Goal: Transaction & Acquisition: Obtain resource

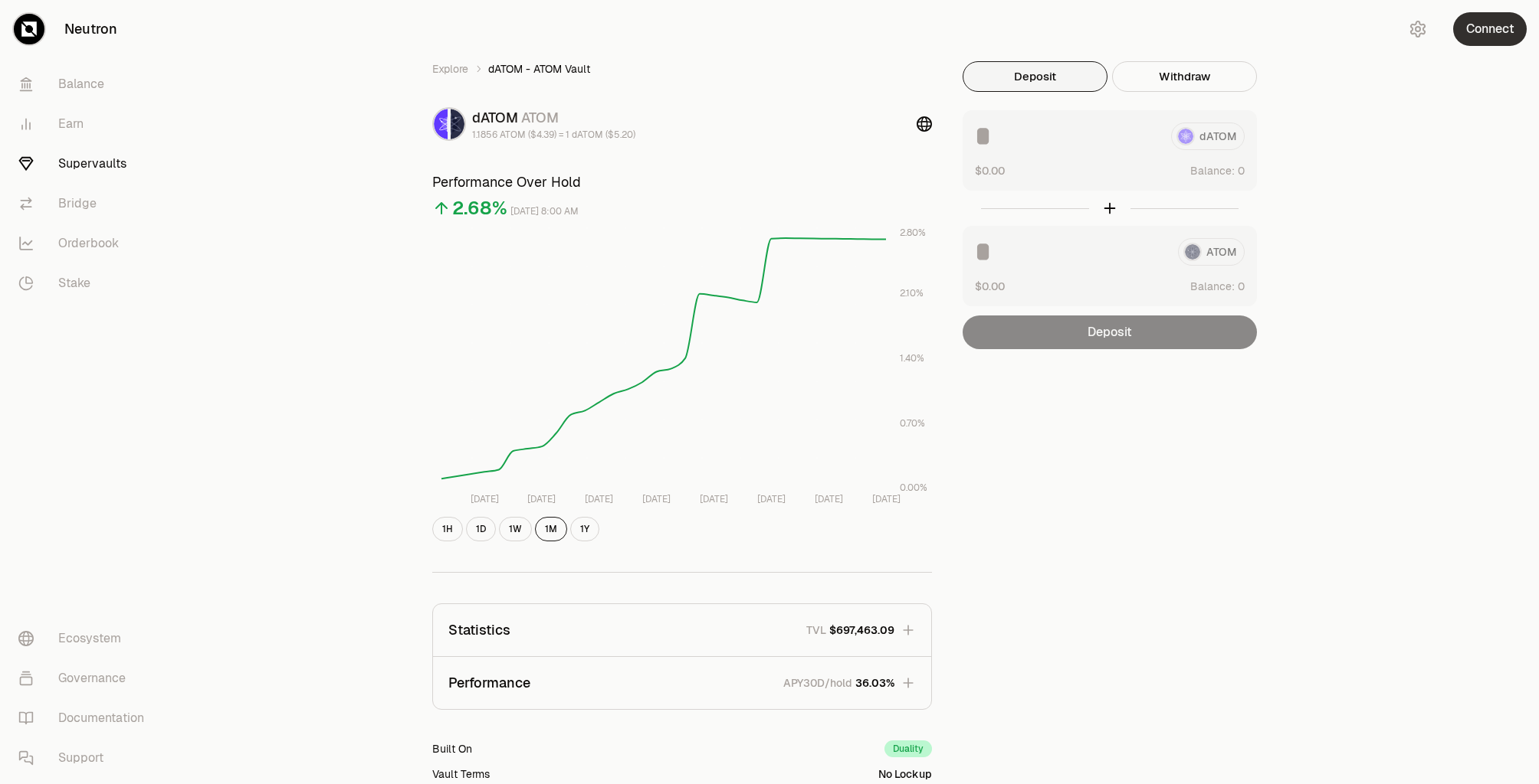
click at [1484, 34] on button "Connect" at bounding box center [1490, 29] width 74 height 34
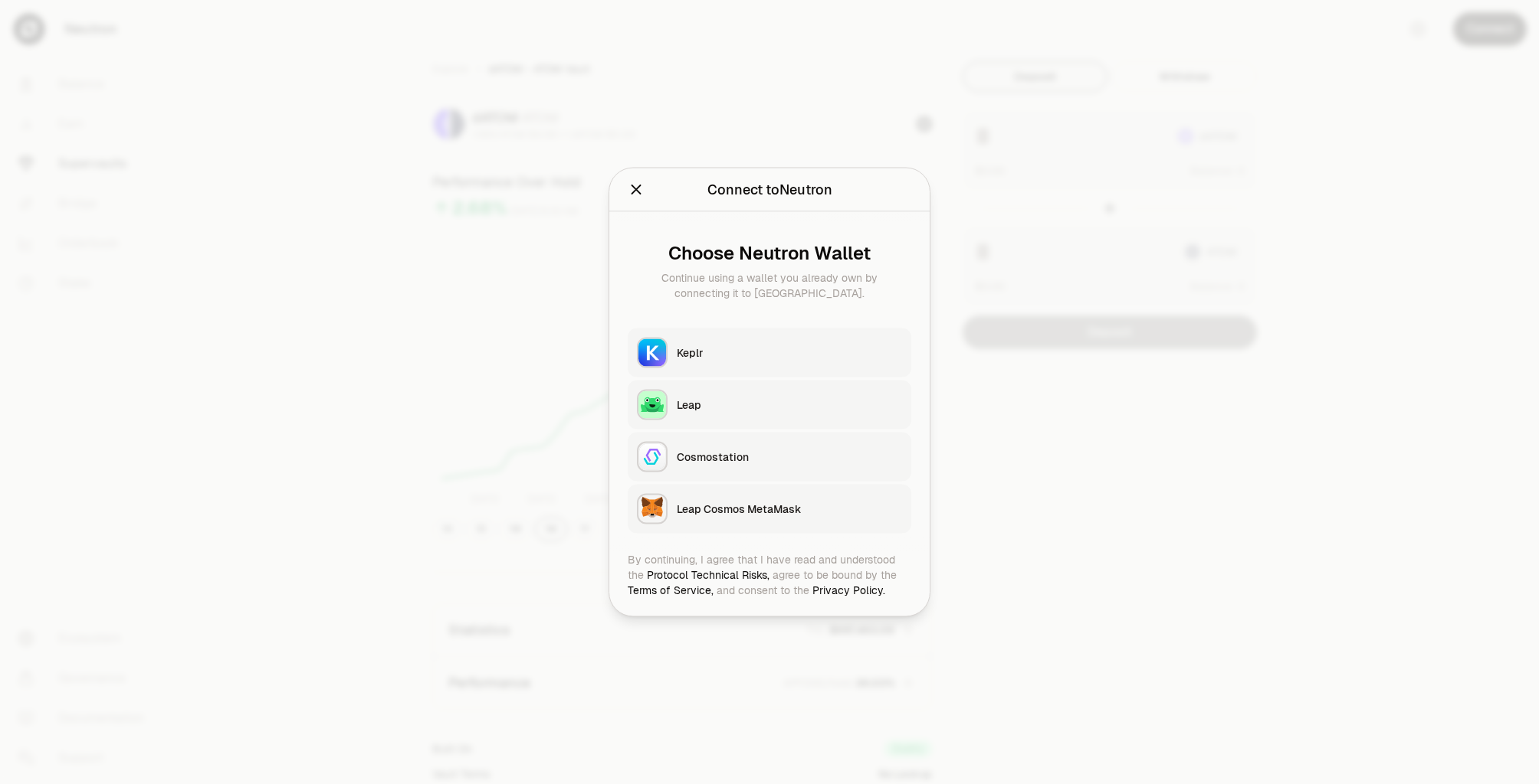
click at [758, 352] on div "Keplr" at bounding box center [788, 353] width 225 height 15
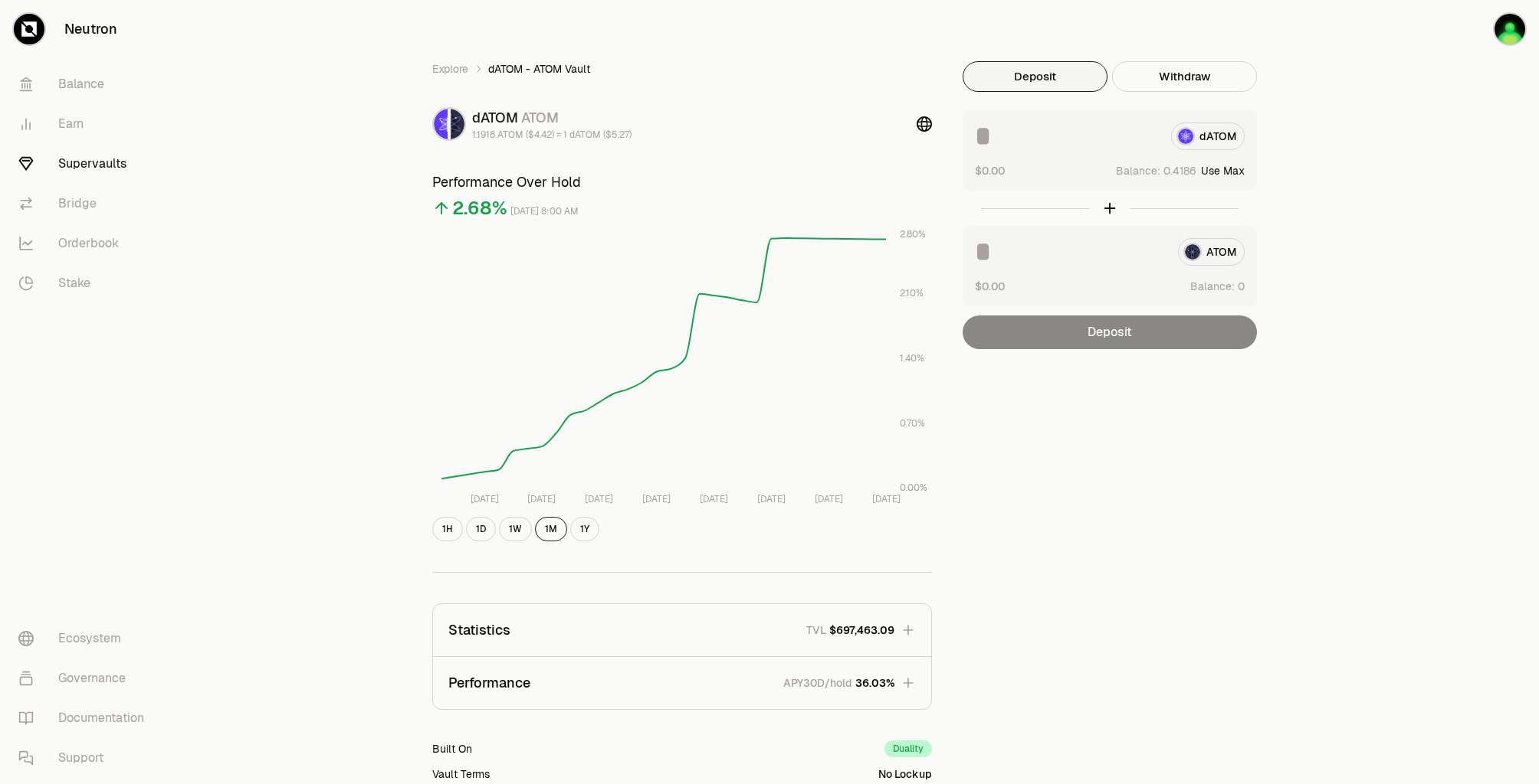
click at [1229, 140] on div "dATOM" at bounding box center [1110, 136] width 270 height 28
click at [1233, 165] on button "Use Max" at bounding box center [1222, 171] width 44 height 15
type input "********"
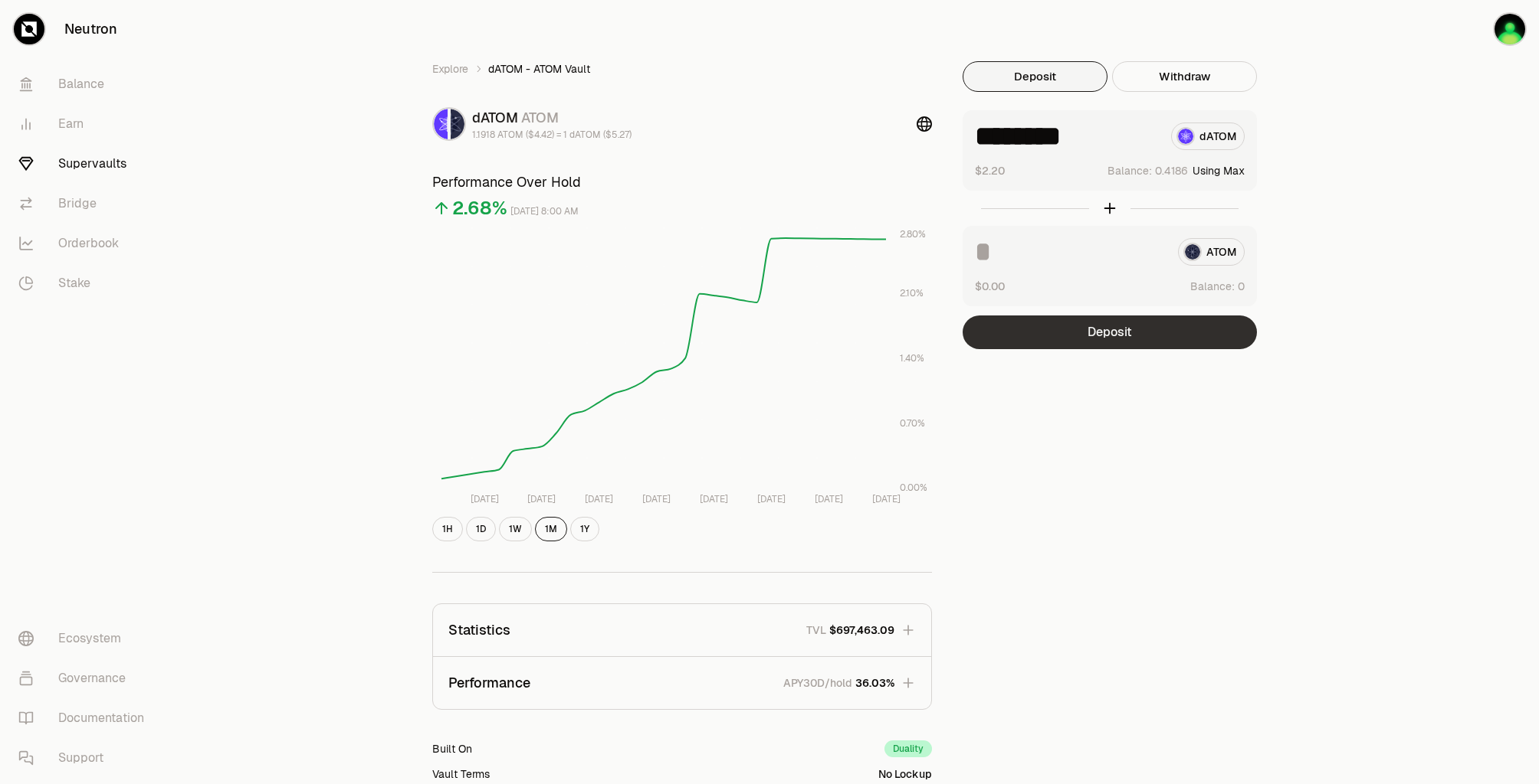
click at [1105, 337] on button "Deposit" at bounding box center [1110, 332] width 294 height 34
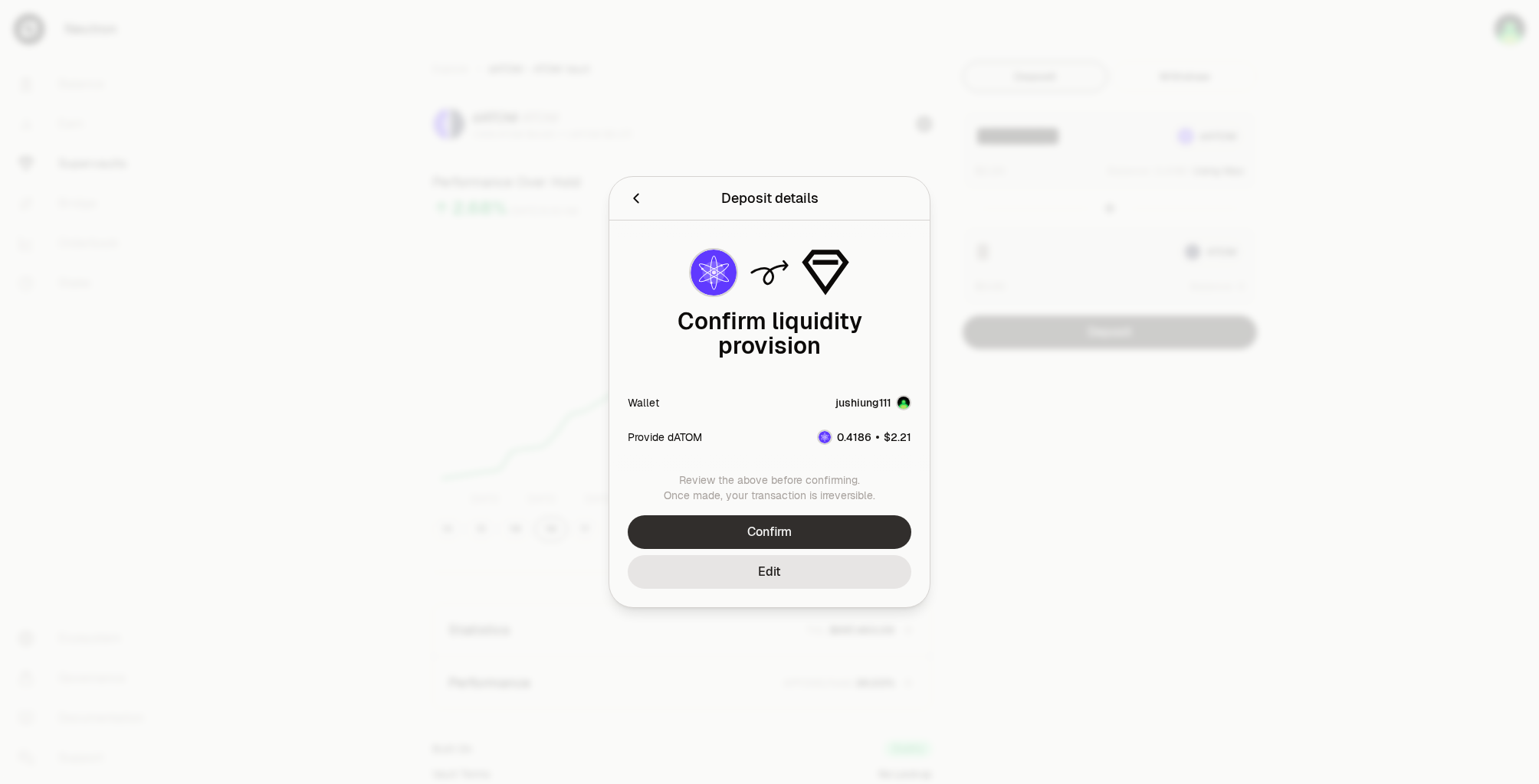
click at [764, 524] on button "Confirm" at bounding box center [769, 532] width 283 height 34
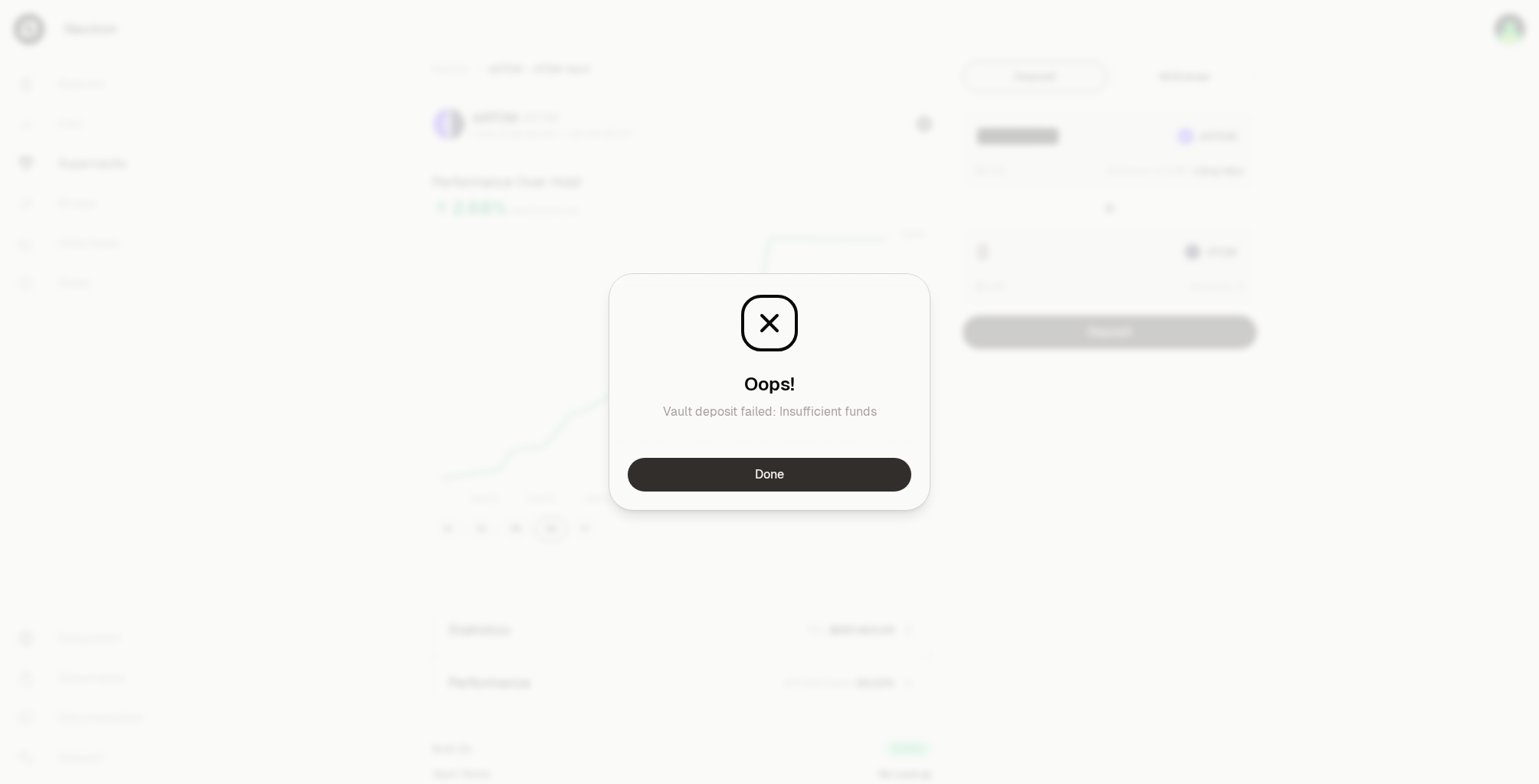
click at [842, 472] on button "Done" at bounding box center [769, 475] width 283 height 34
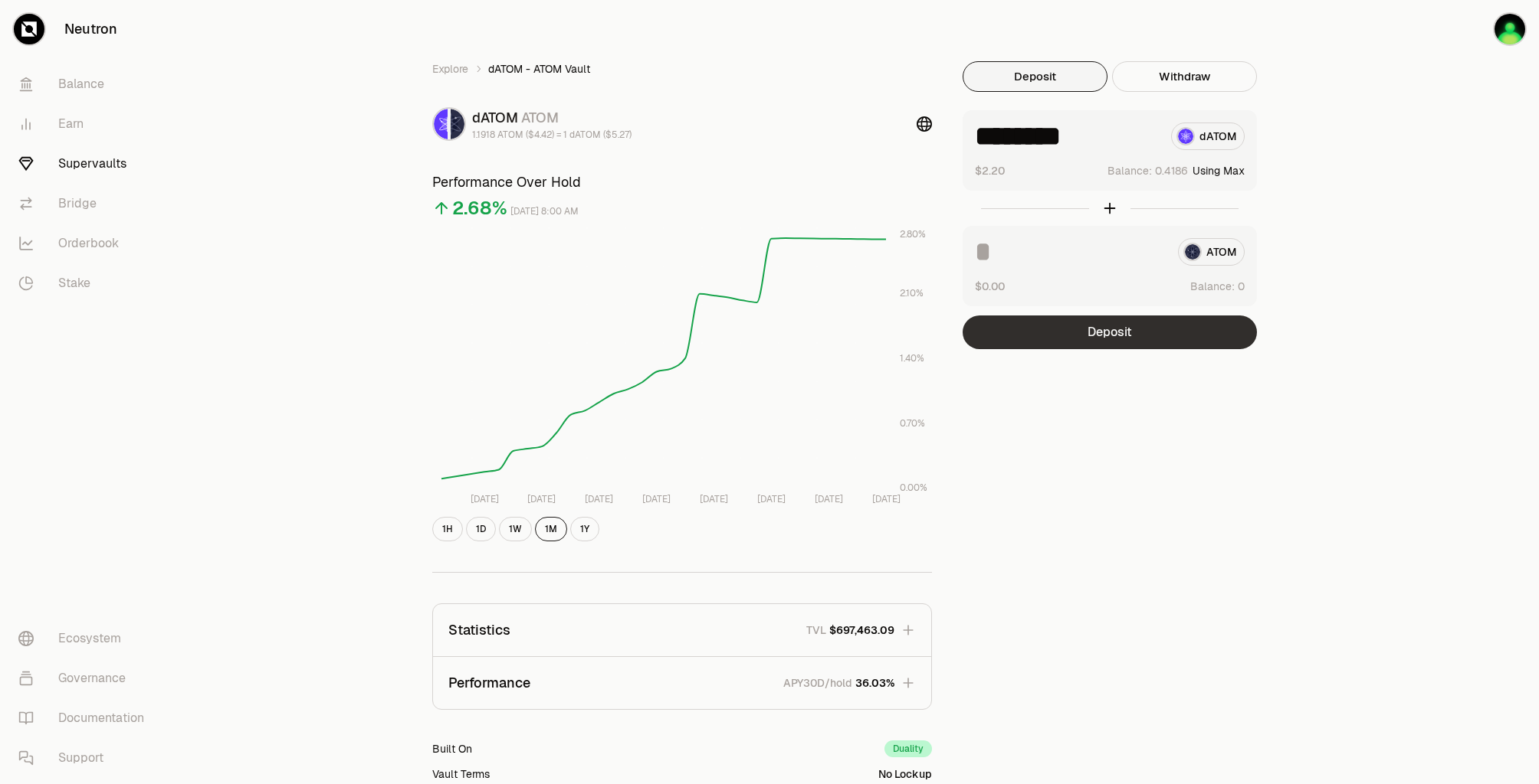
click at [1100, 328] on button "Deposit" at bounding box center [1110, 332] width 294 height 34
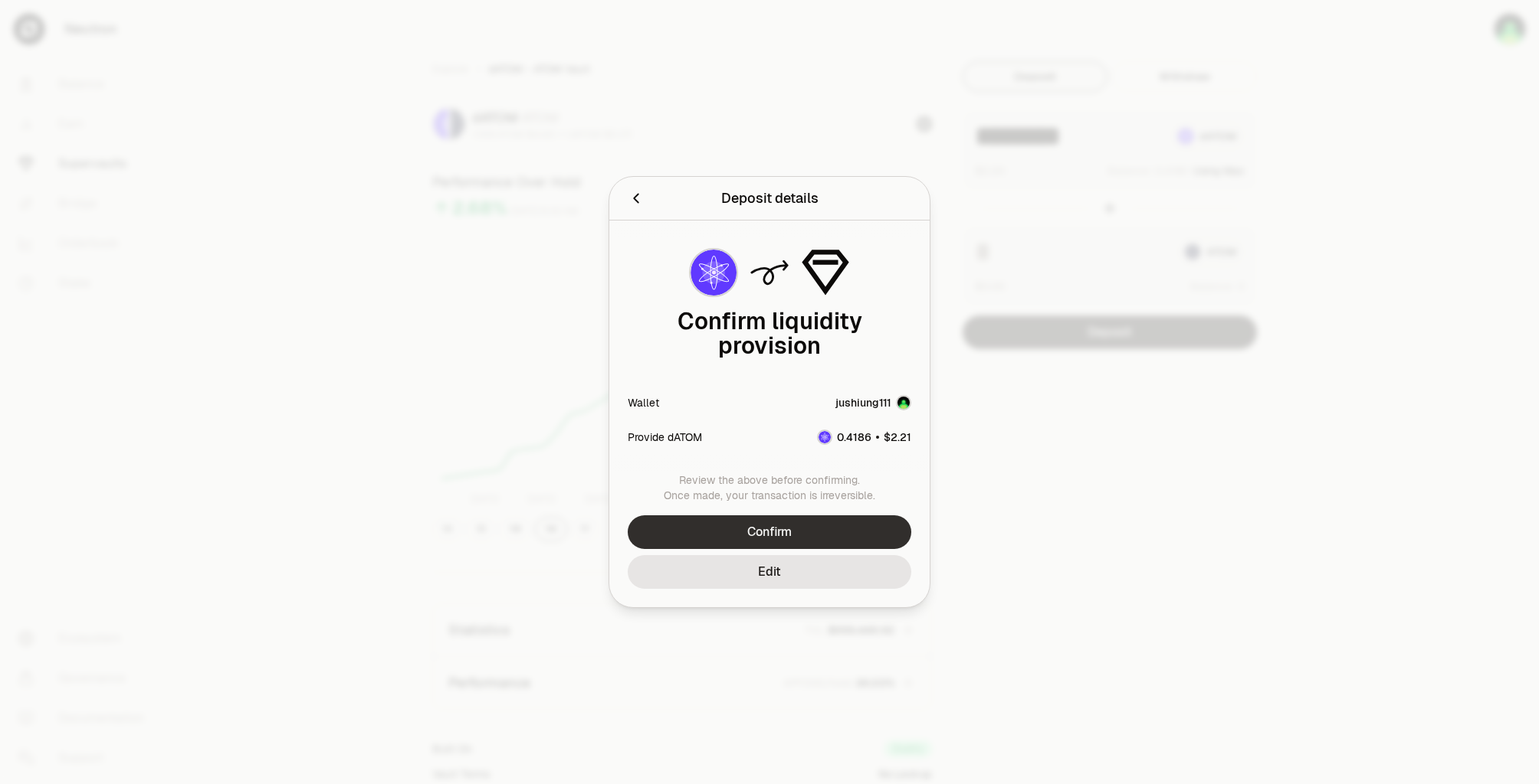
click at [775, 521] on button "Confirm" at bounding box center [769, 532] width 283 height 34
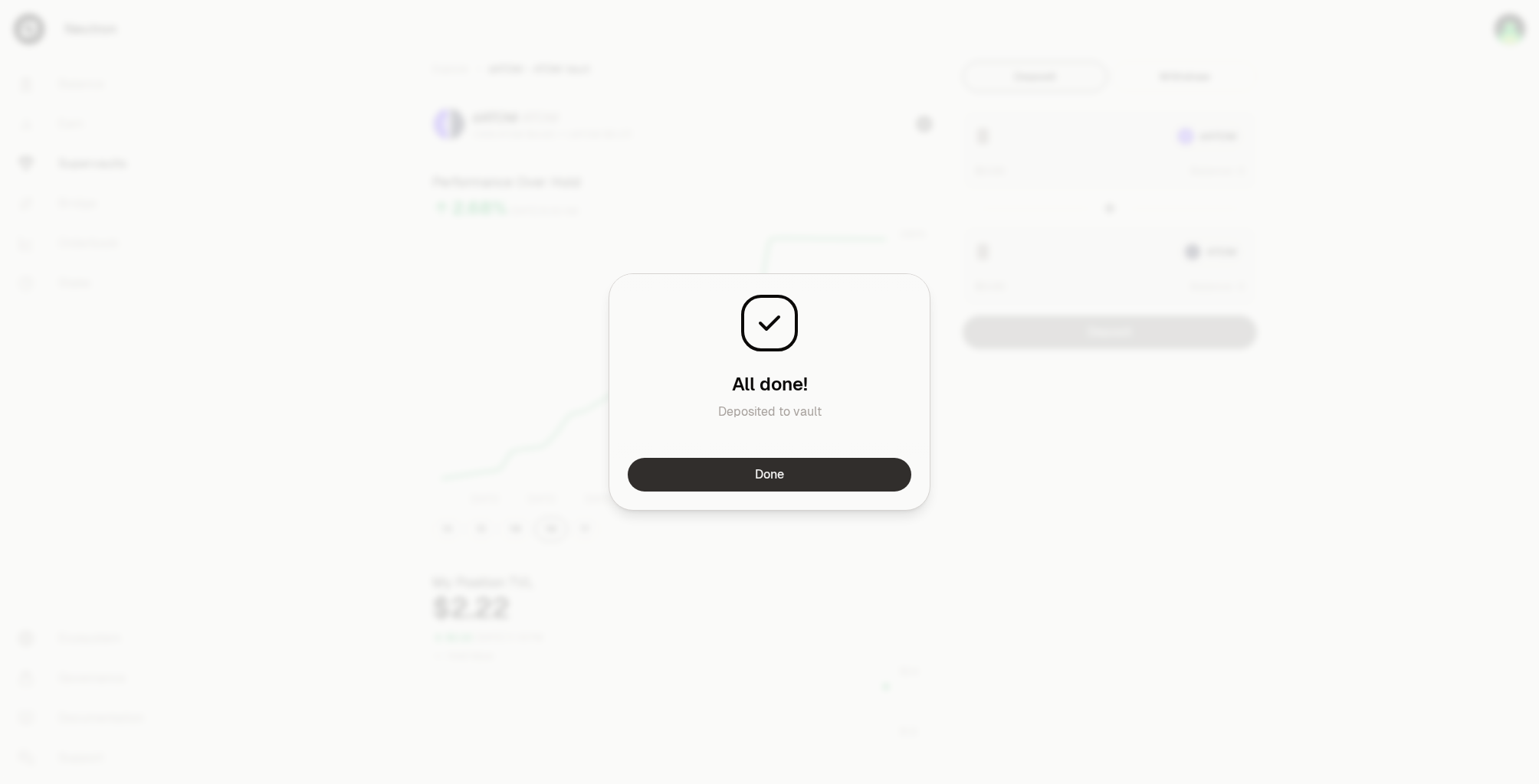
click at [760, 466] on button "Done" at bounding box center [769, 475] width 283 height 34
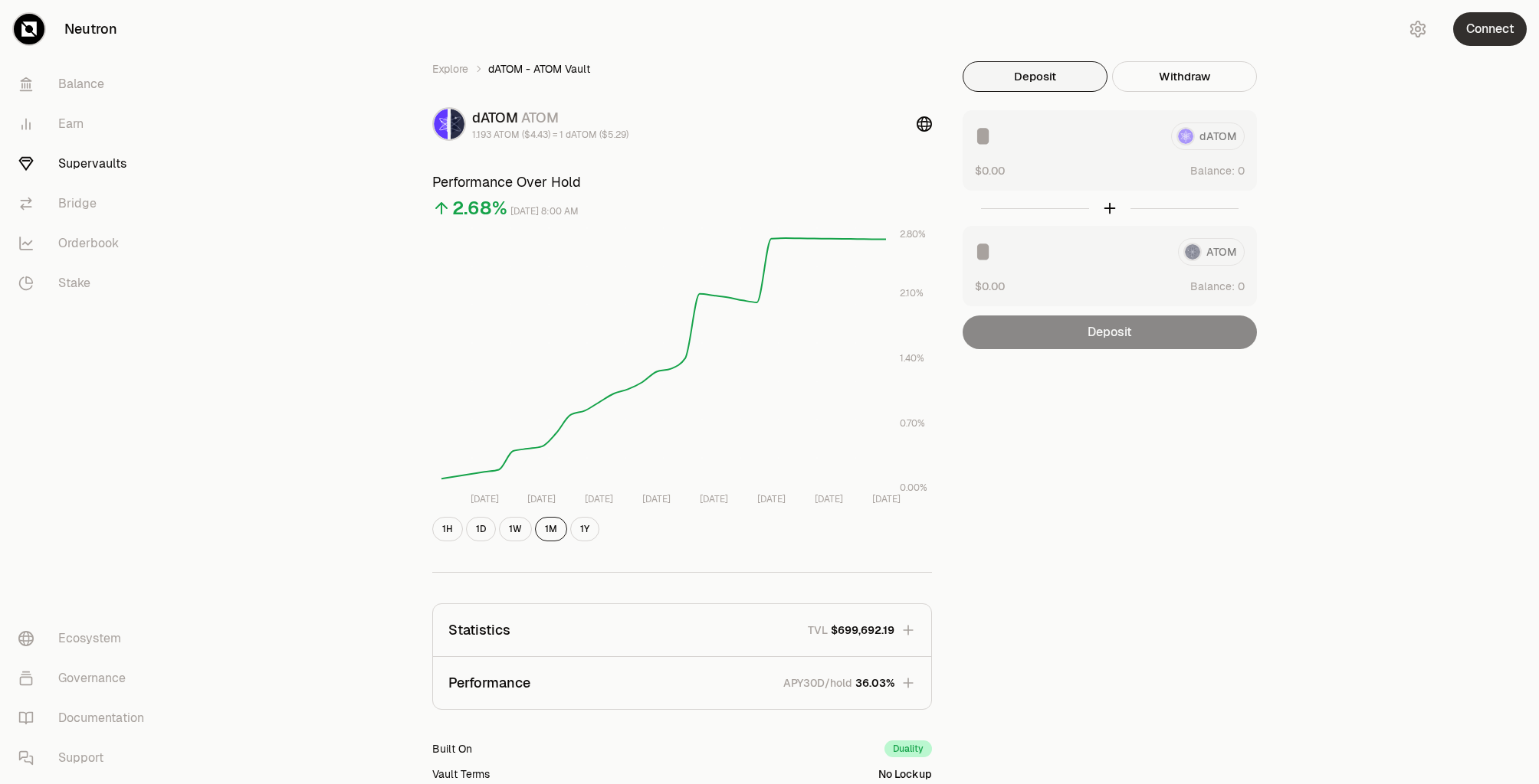
click at [1494, 28] on button "Connect" at bounding box center [1490, 29] width 74 height 34
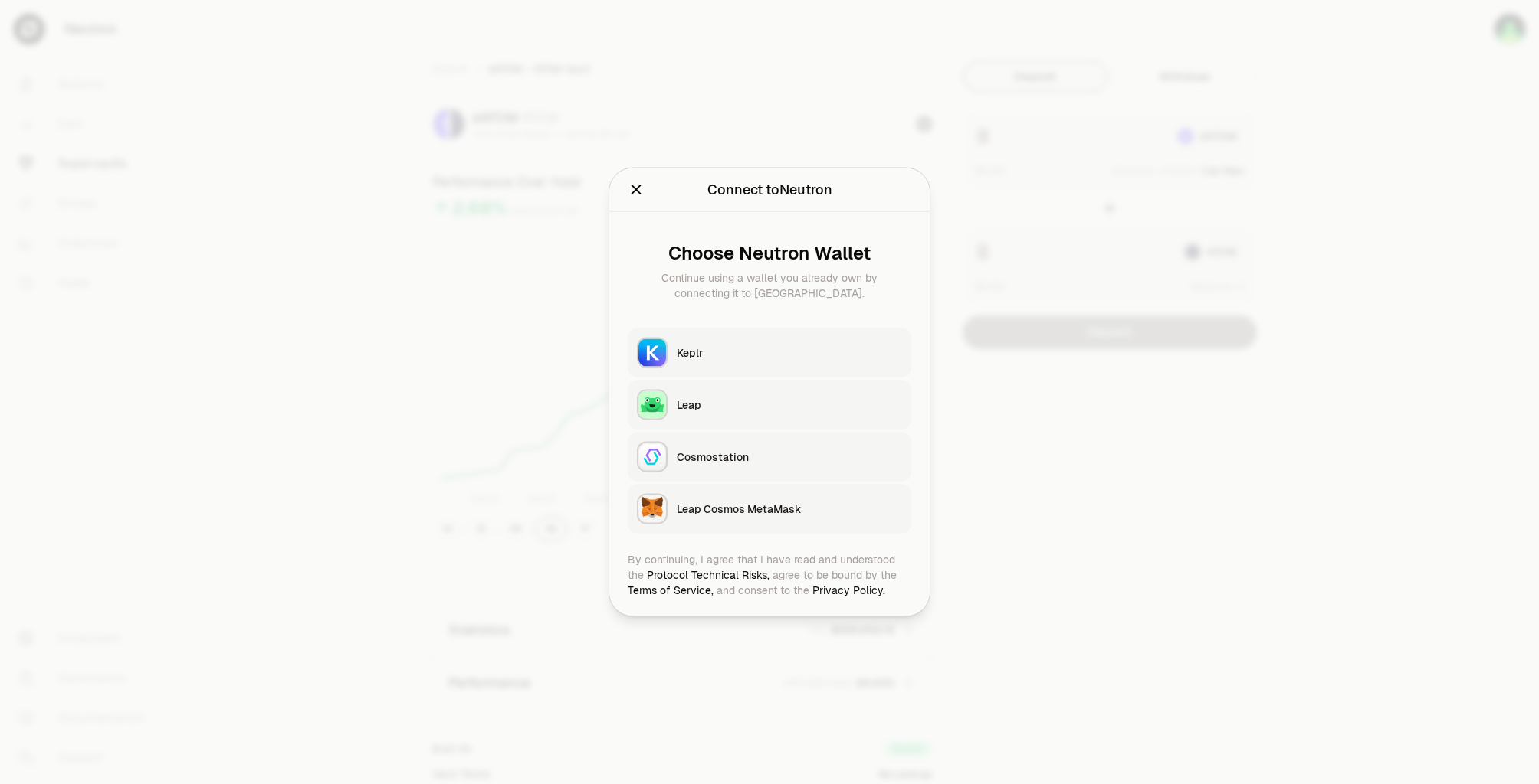
click at [765, 334] on button "Keplr" at bounding box center [769, 353] width 283 height 49
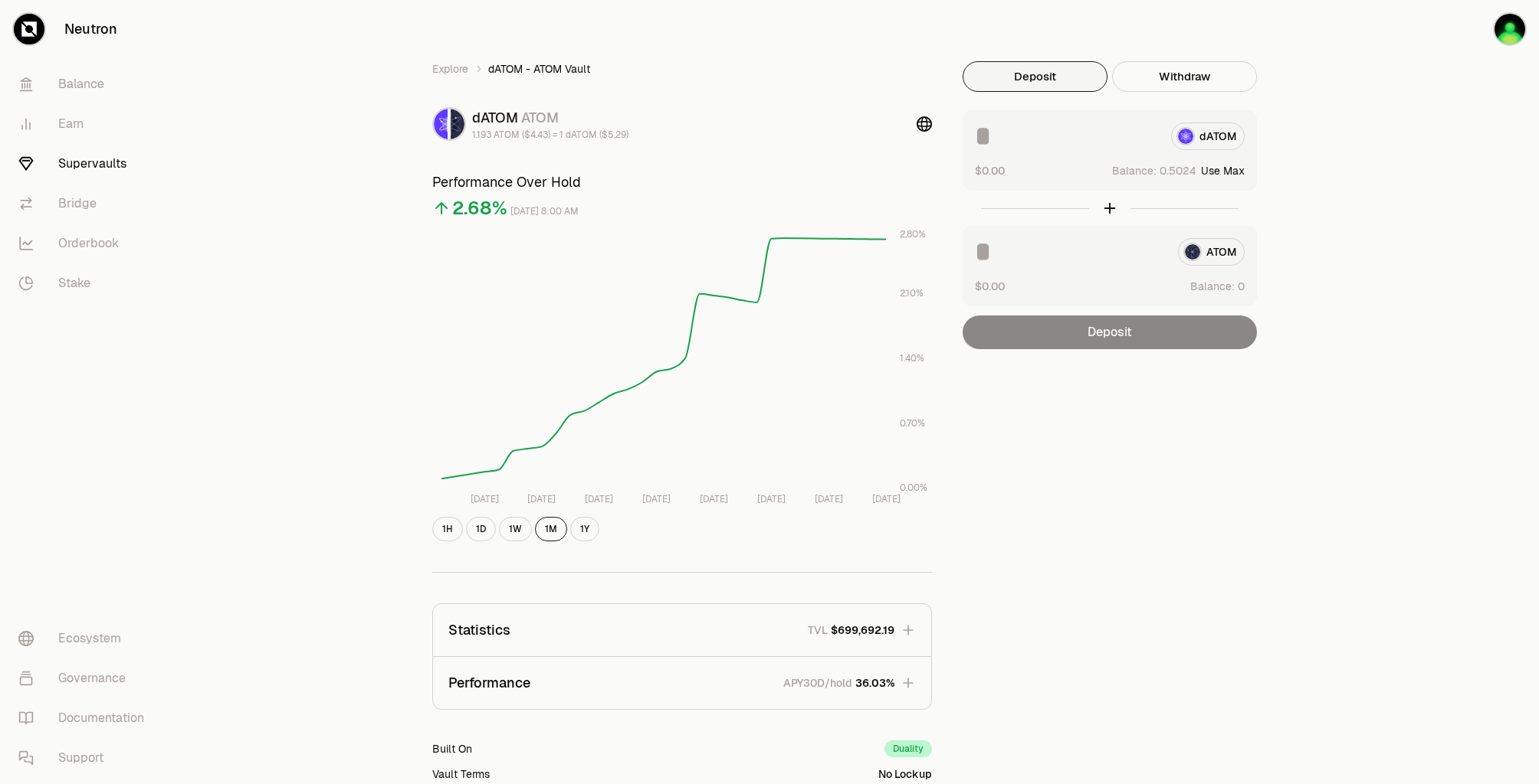
click at [1268, 455] on div "Explore dATOM - ATOM Vault dATOM ATOM 1.193 ATOM ($4.43) = 1 dATOM ($5.29) Perf…" at bounding box center [855, 495] width 883 height 868
click at [1235, 171] on button "Use Max" at bounding box center [1222, 171] width 44 height 15
type input "********"
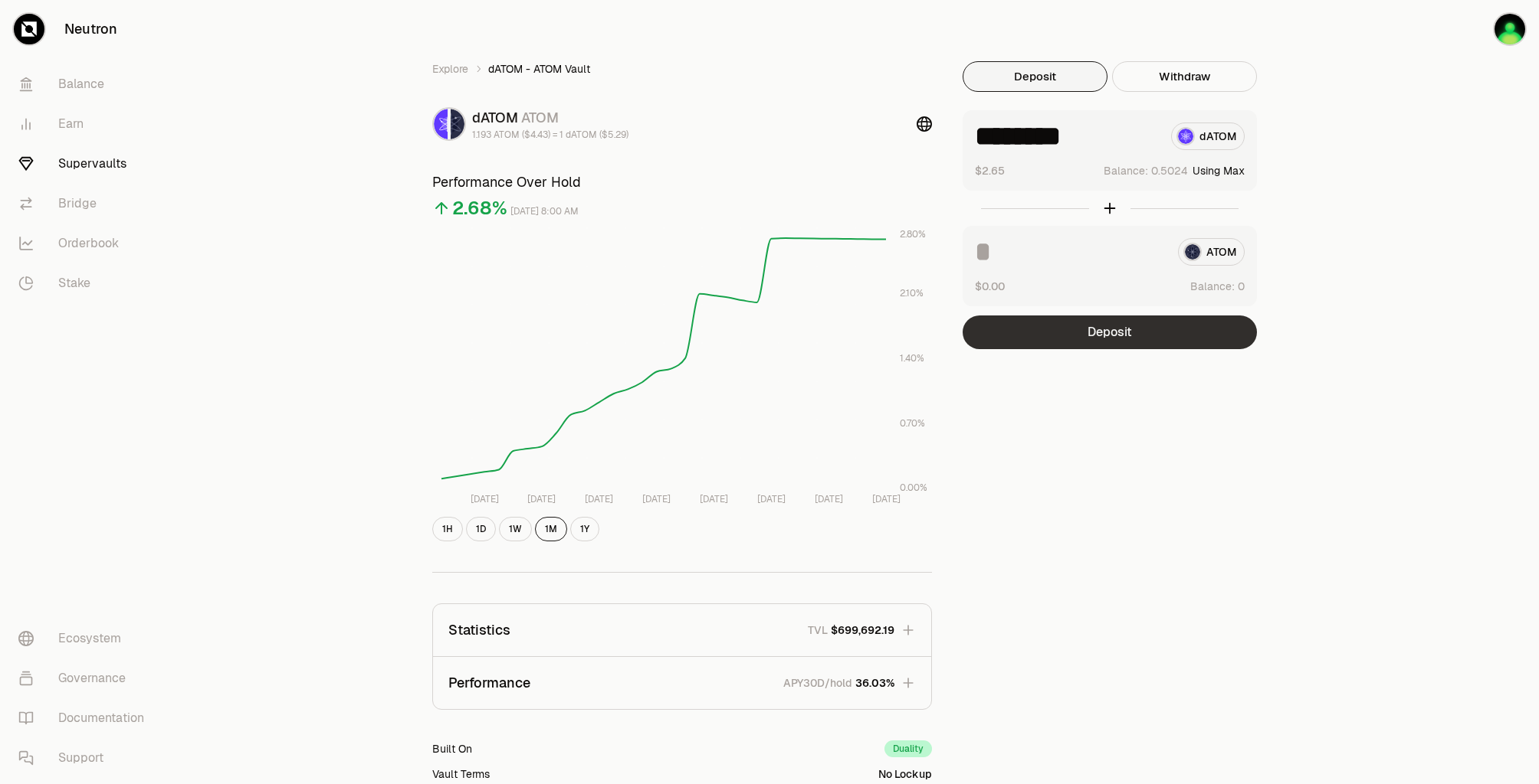
click at [1126, 335] on button "Deposit" at bounding box center [1110, 332] width 294 height 34
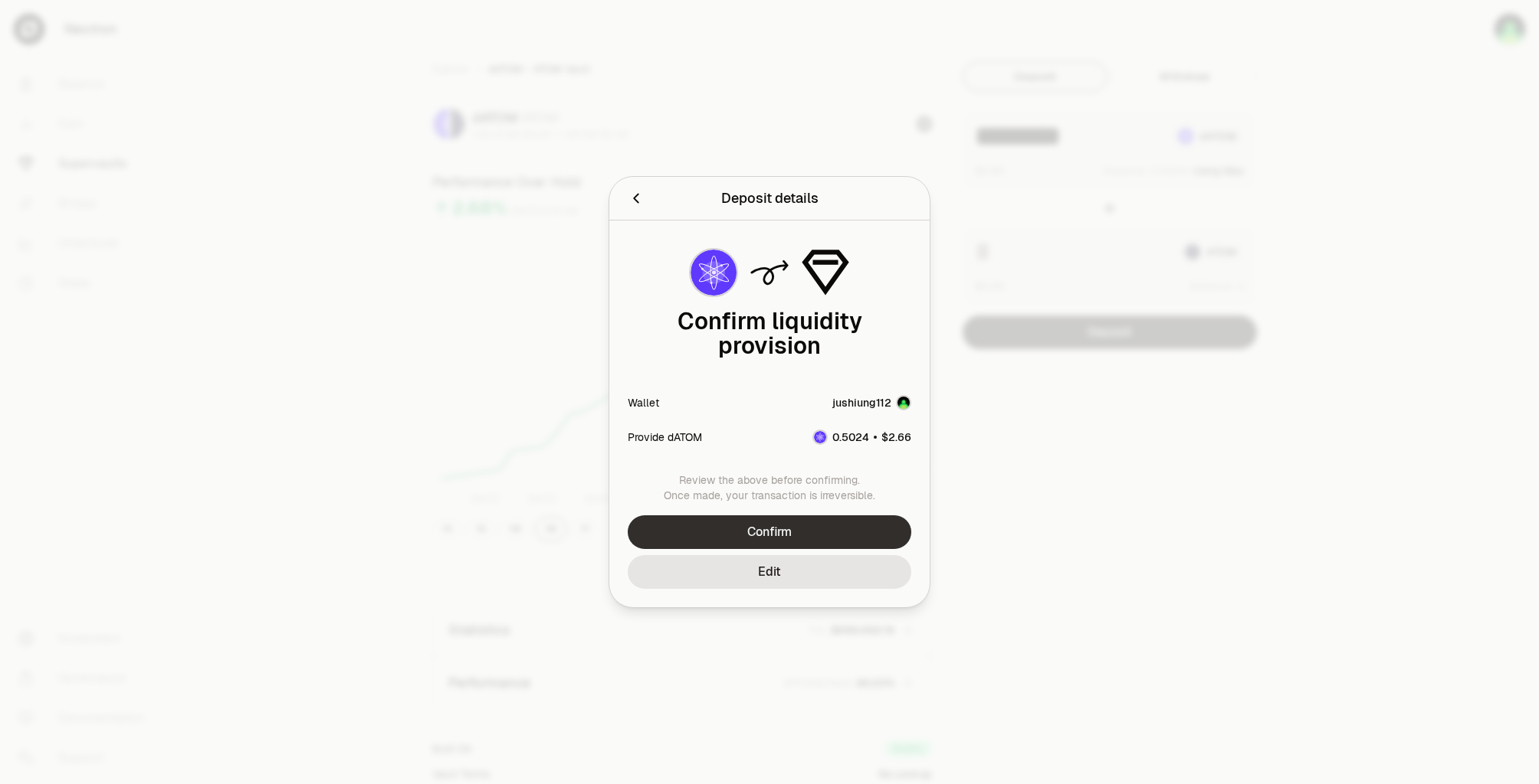
click at [829, 515] on button "Confirm" at bounding box center [769, 532] width 283 height 34
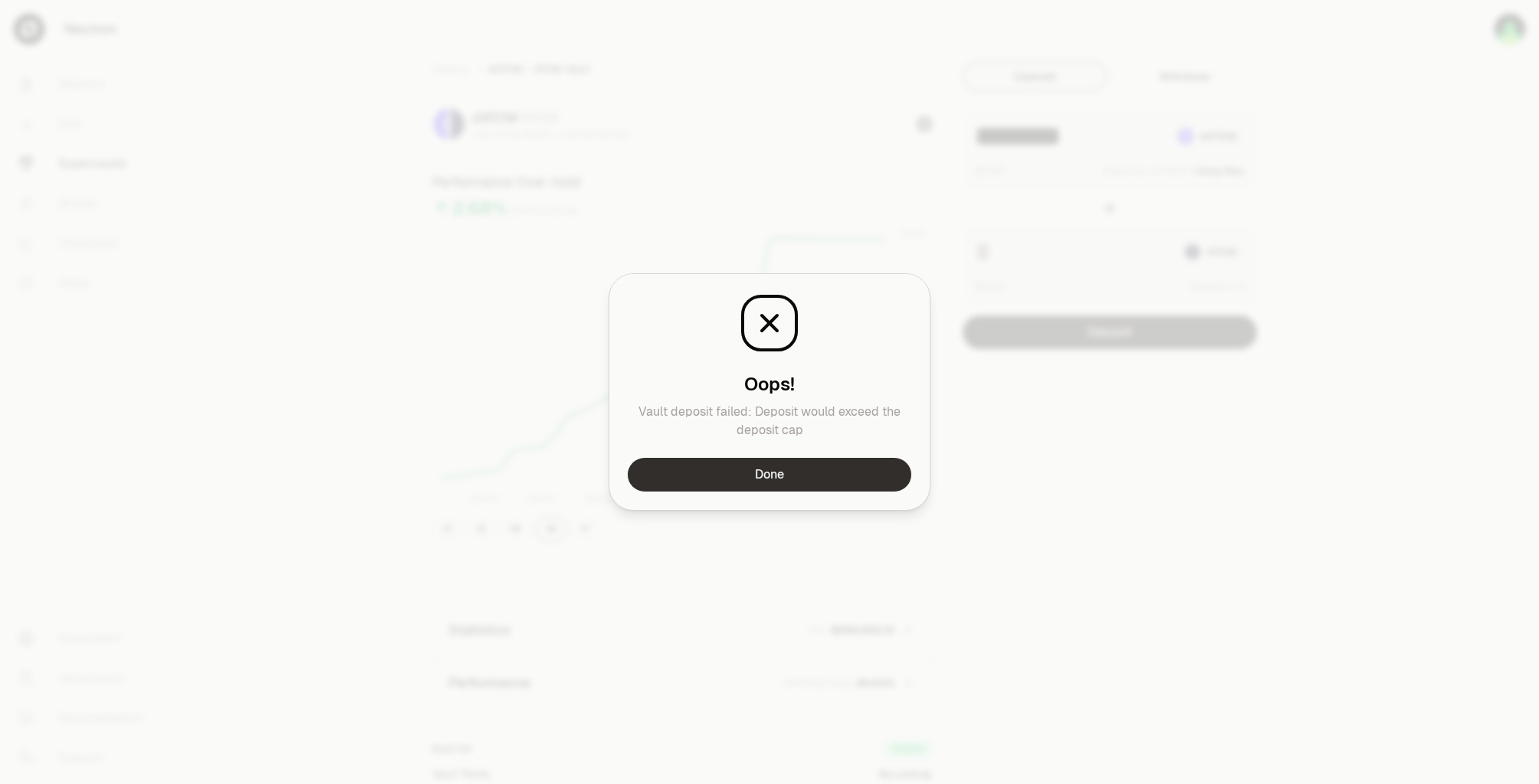
click at [839, 468] on button "Done" at bounding box center [769, 475] width 283 height 34
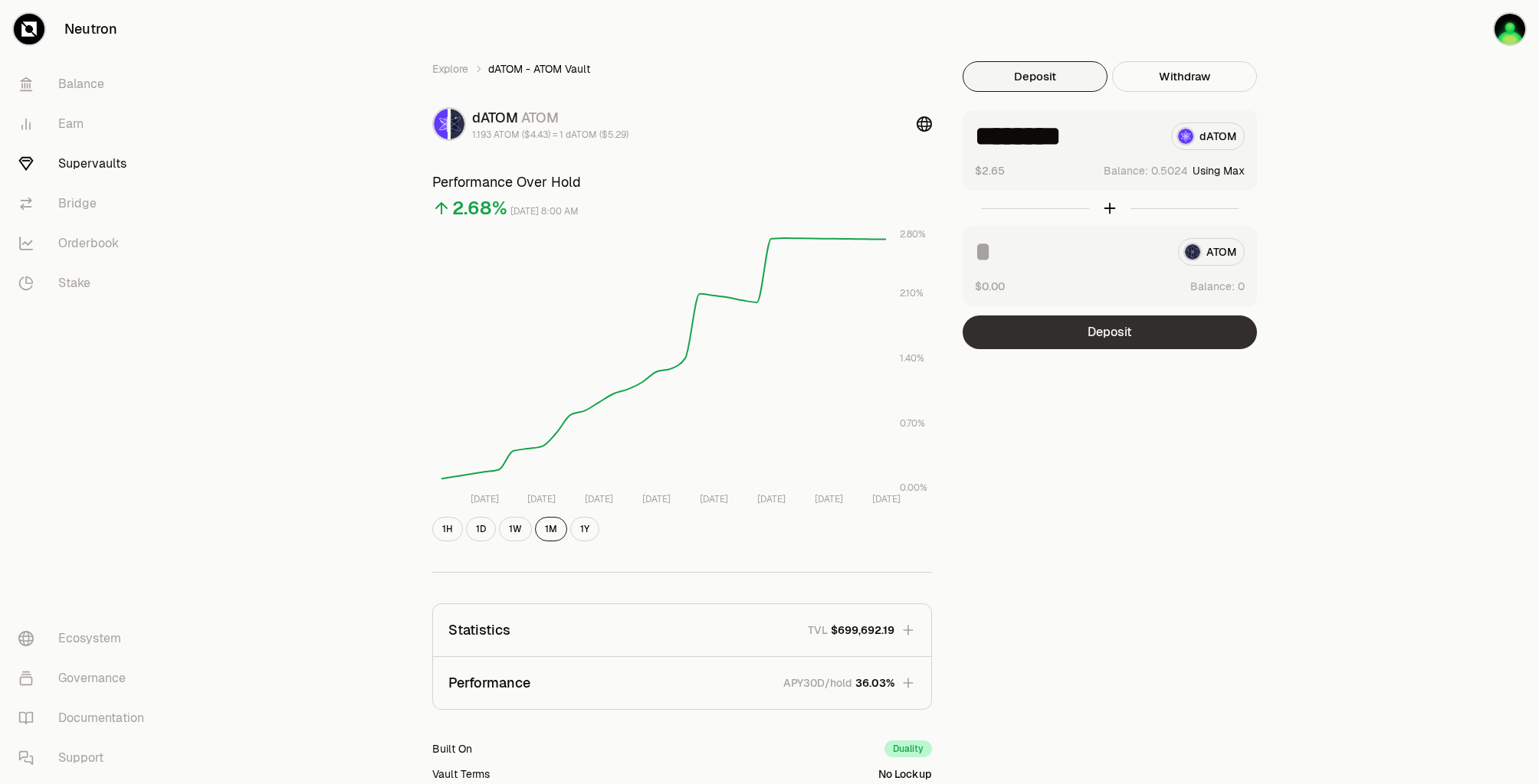
click at [1128, 334] on button "Deposit" at bounding box center [1110, 332] width 294 height 34
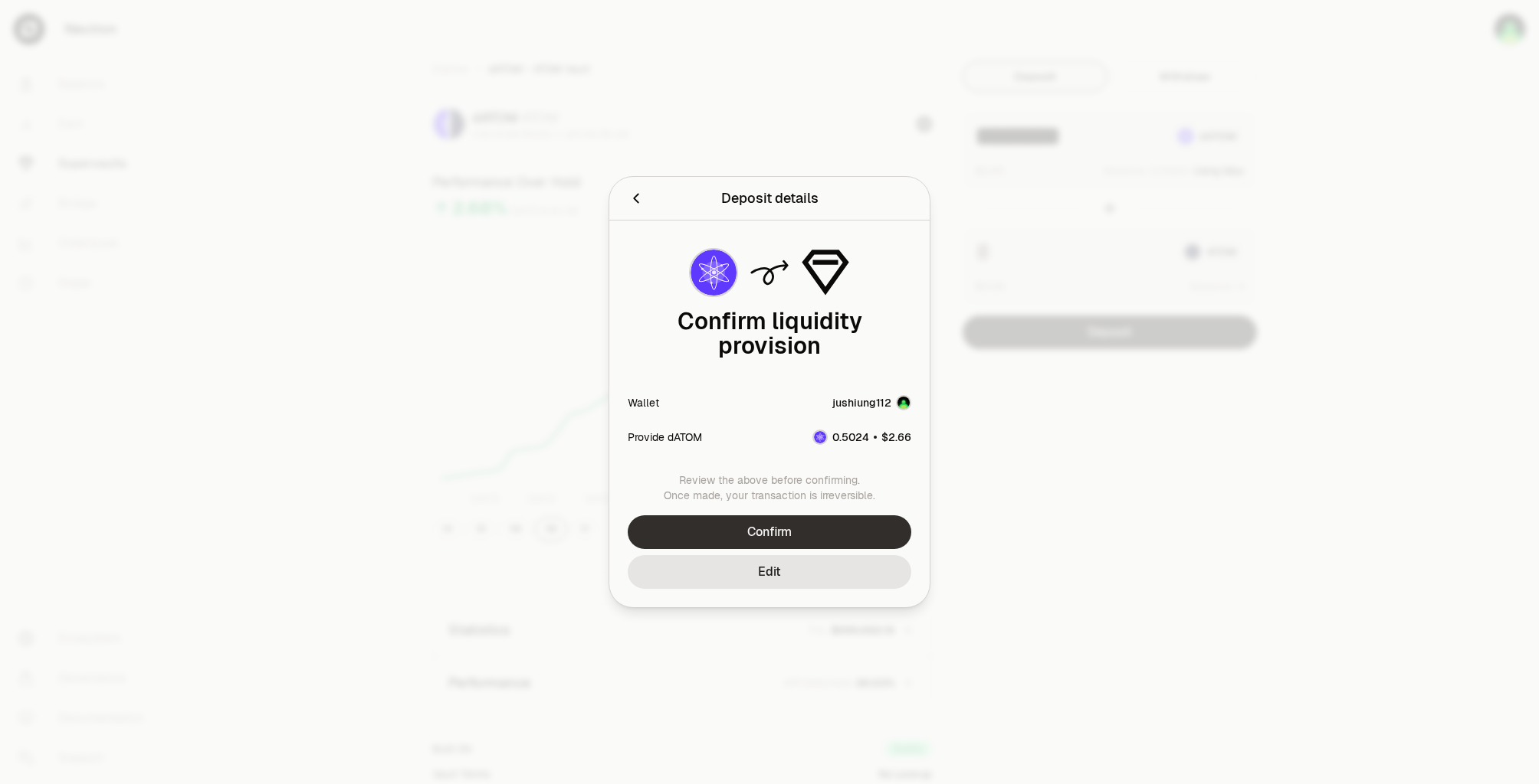
click at [814, 521] on button "Confirm" at bounding box center [769, 532] width 283 height 34
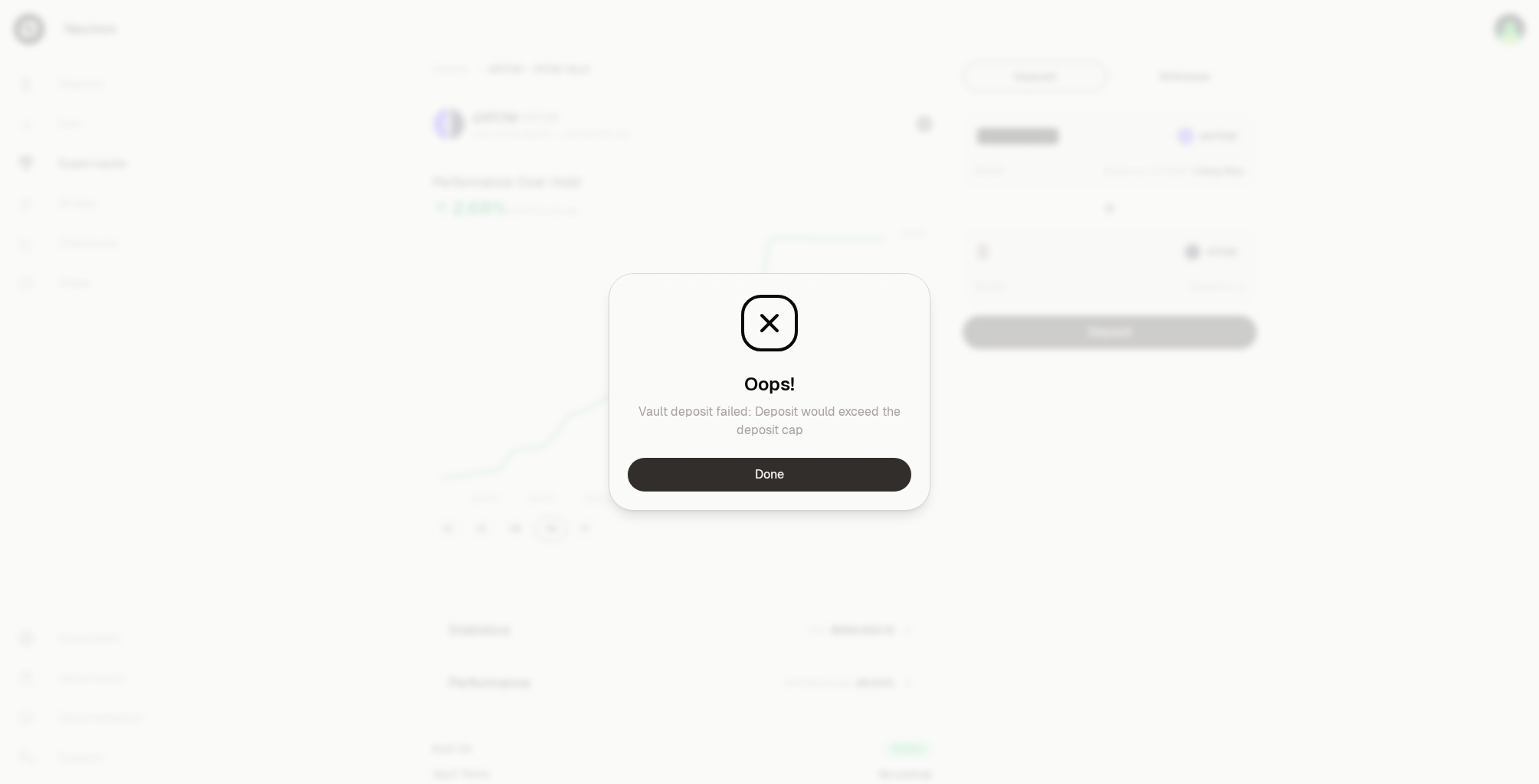
click at [770, 478] on button "Done" at bounding box center [769, 475] width 283 height 34
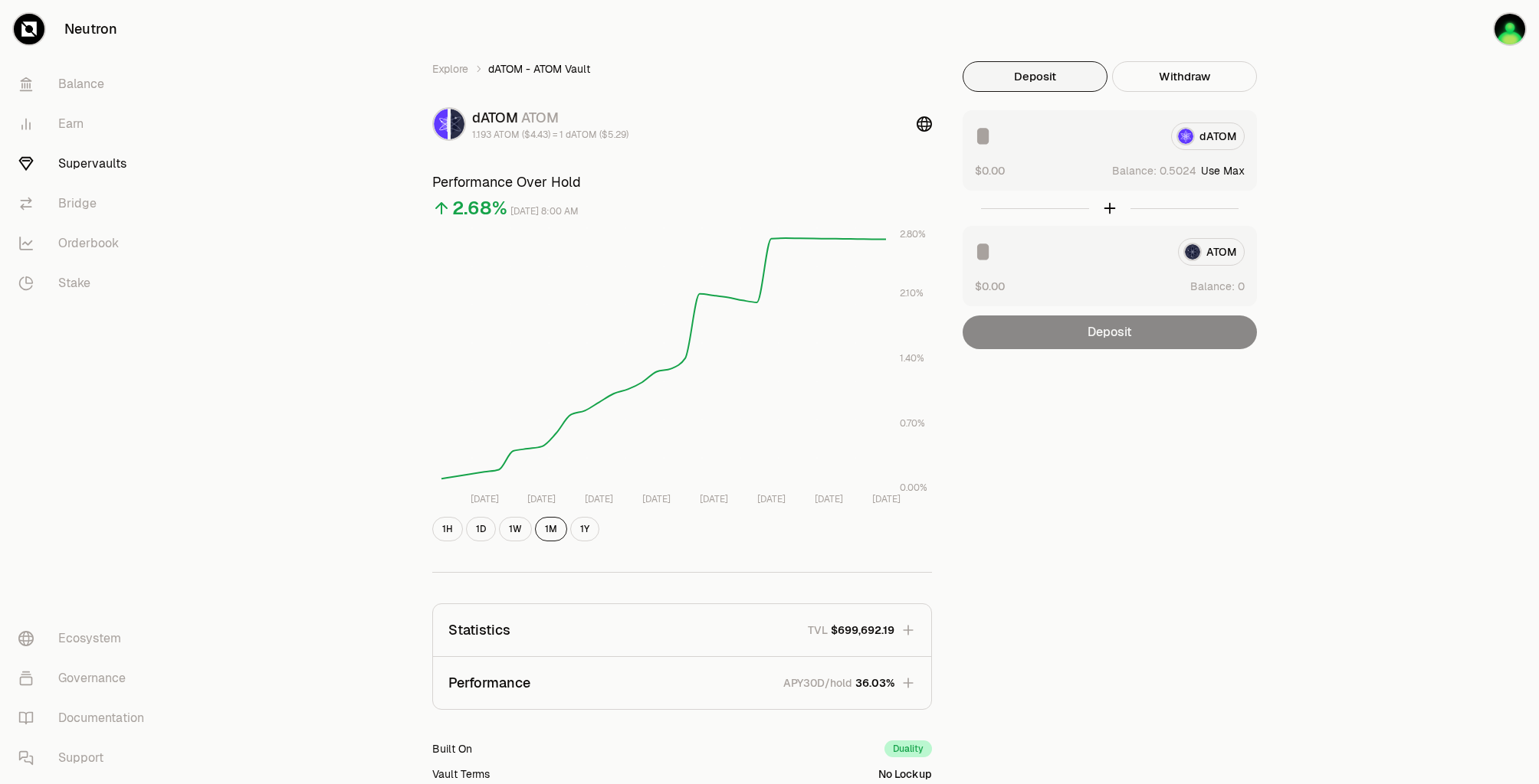
click at [1229, 166] on button "Use Max" at bounding box center [1222, 171] width 44 height 15
type input "********"
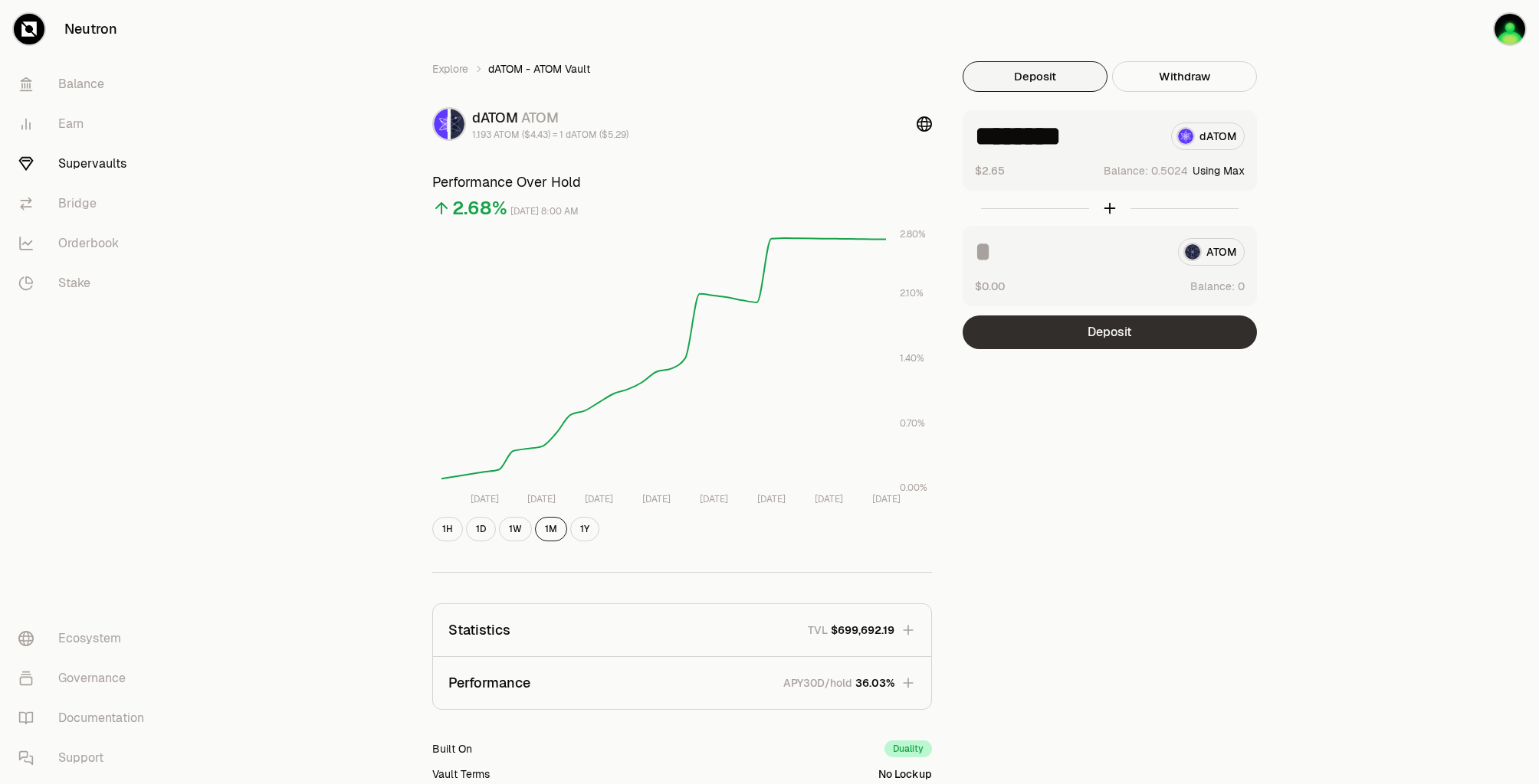
click at [1167, 336] on button "Deposit" at bounding box center [1110, 332] width 294 height 34
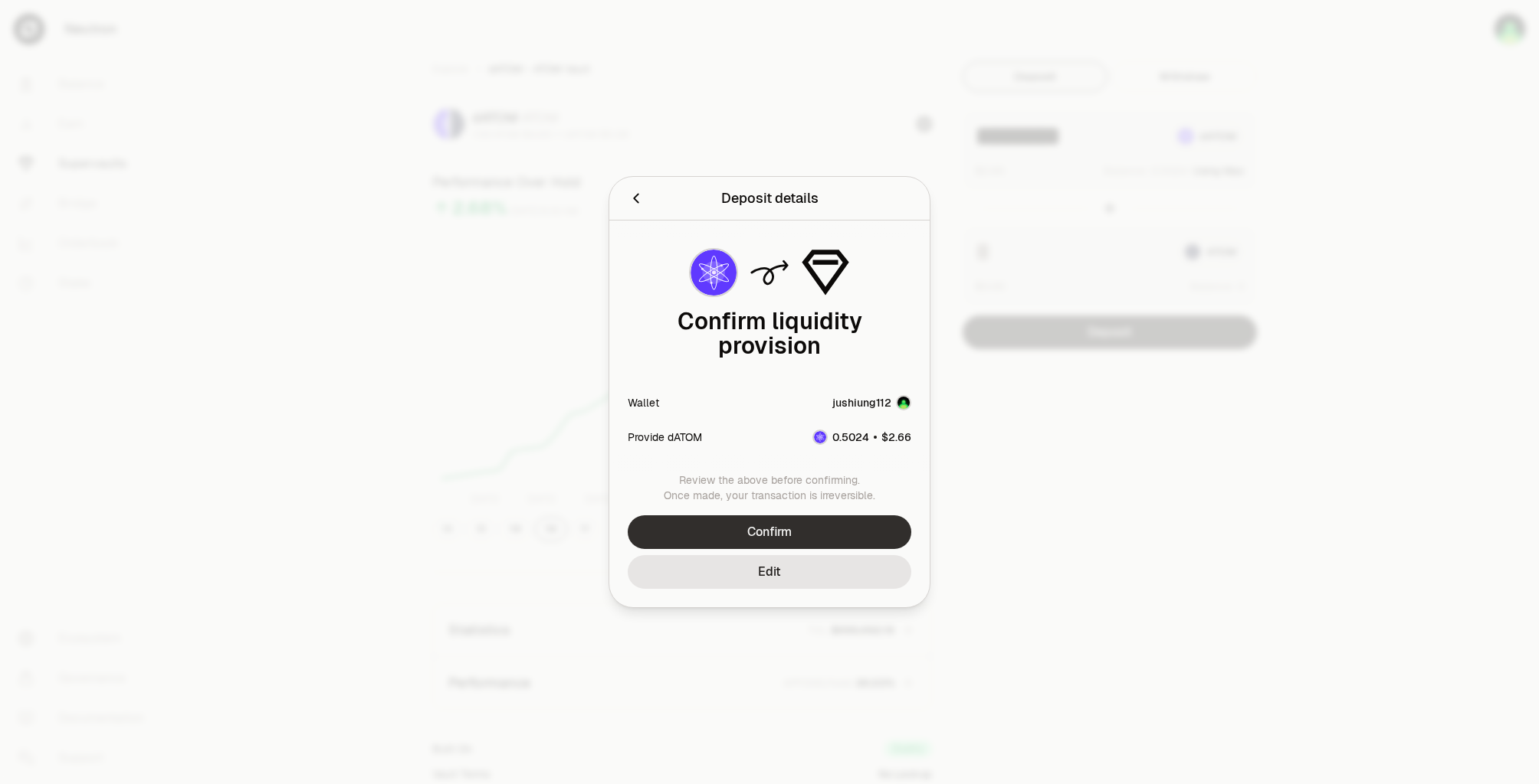
click at [826, 515] on button "Confirm" at bounding box center [769, 532] width 283 height 34
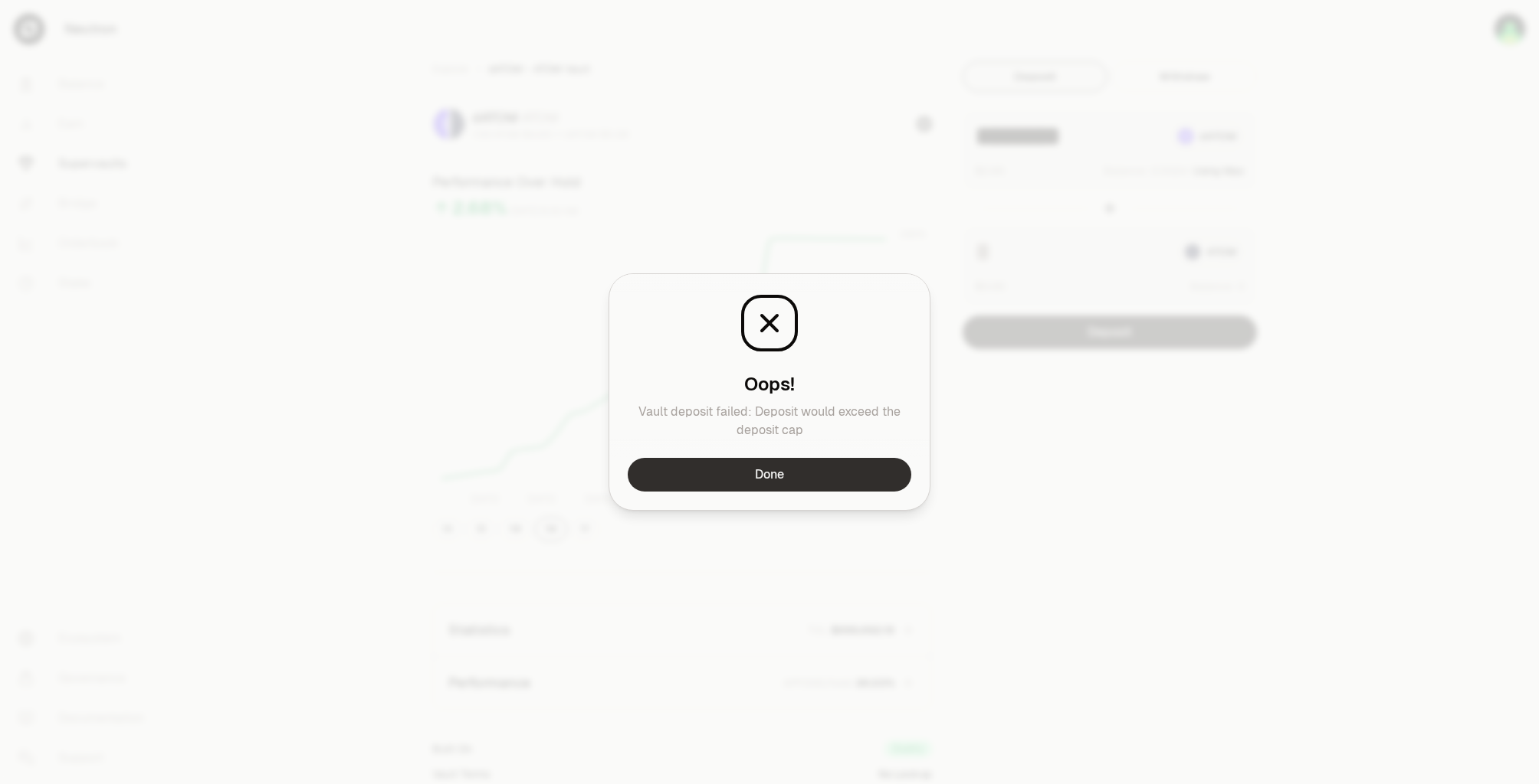
click at [843, 478] on button "Done" at bounding box center [769, 475] width 283 height 34
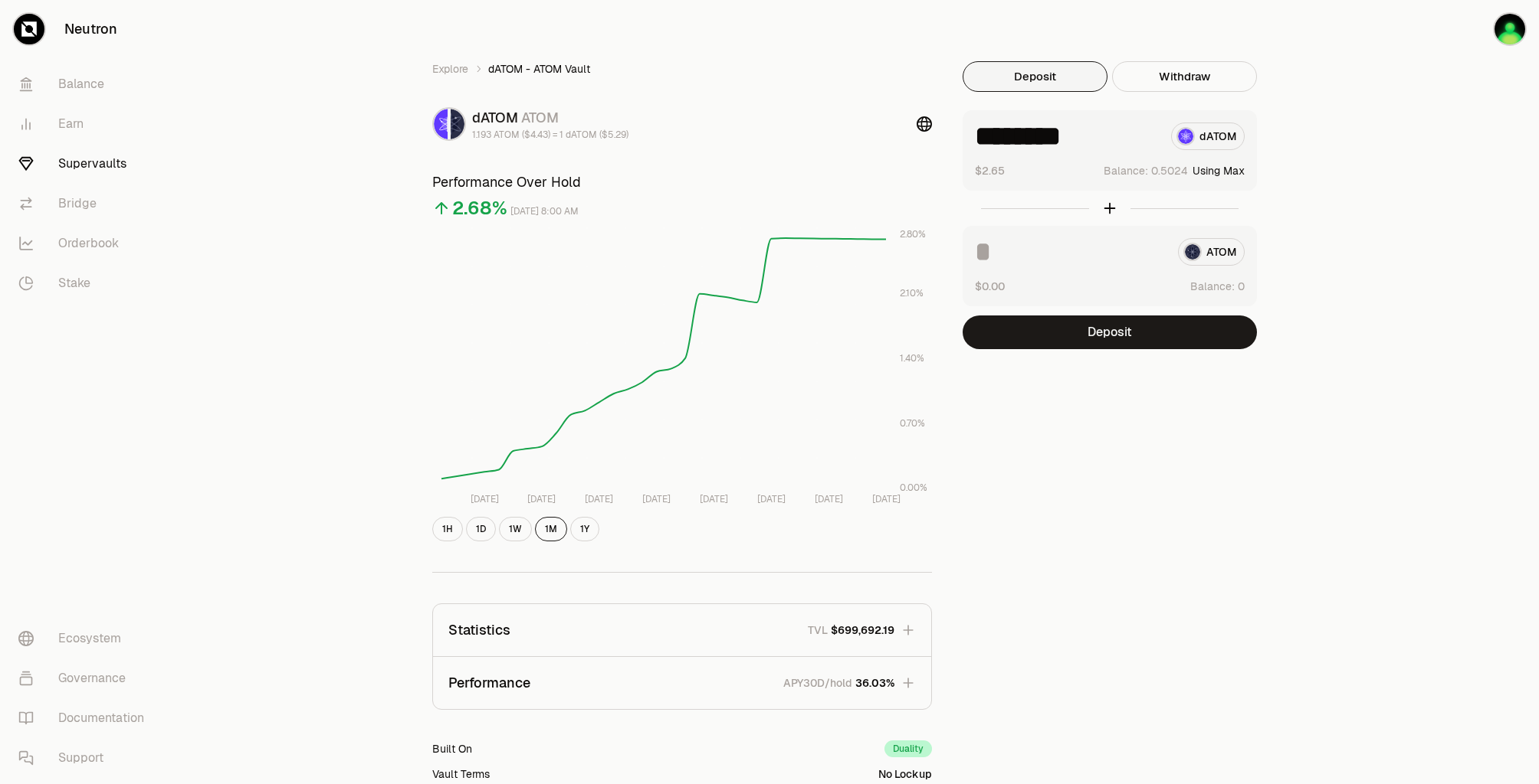
click at [76, 162] on link "Supervaults" at bounding box center [85, 163] width 160 height 40
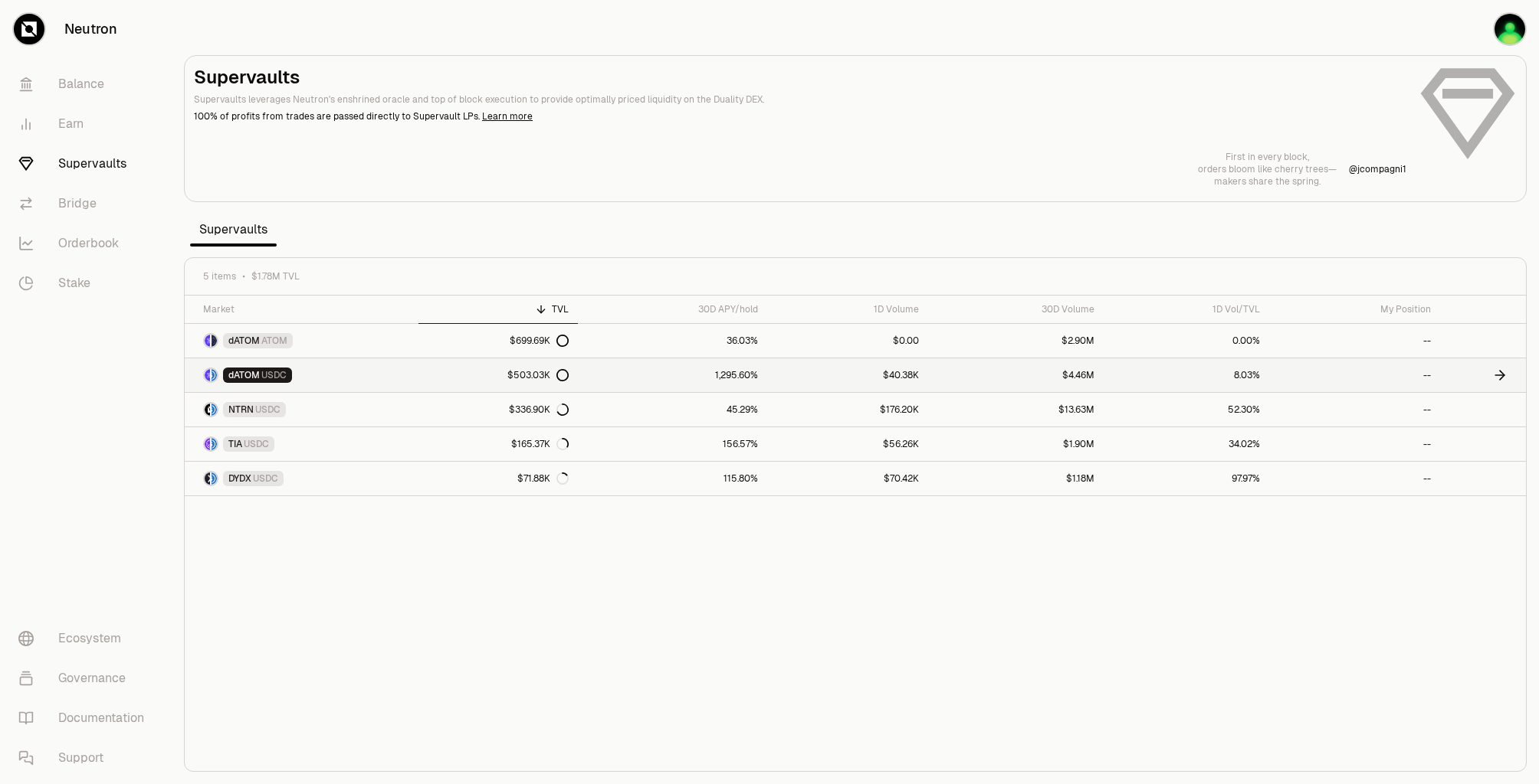
click at [433, 368] on link "$503.03K" at bounding box center [498, 375] width 160 height 34
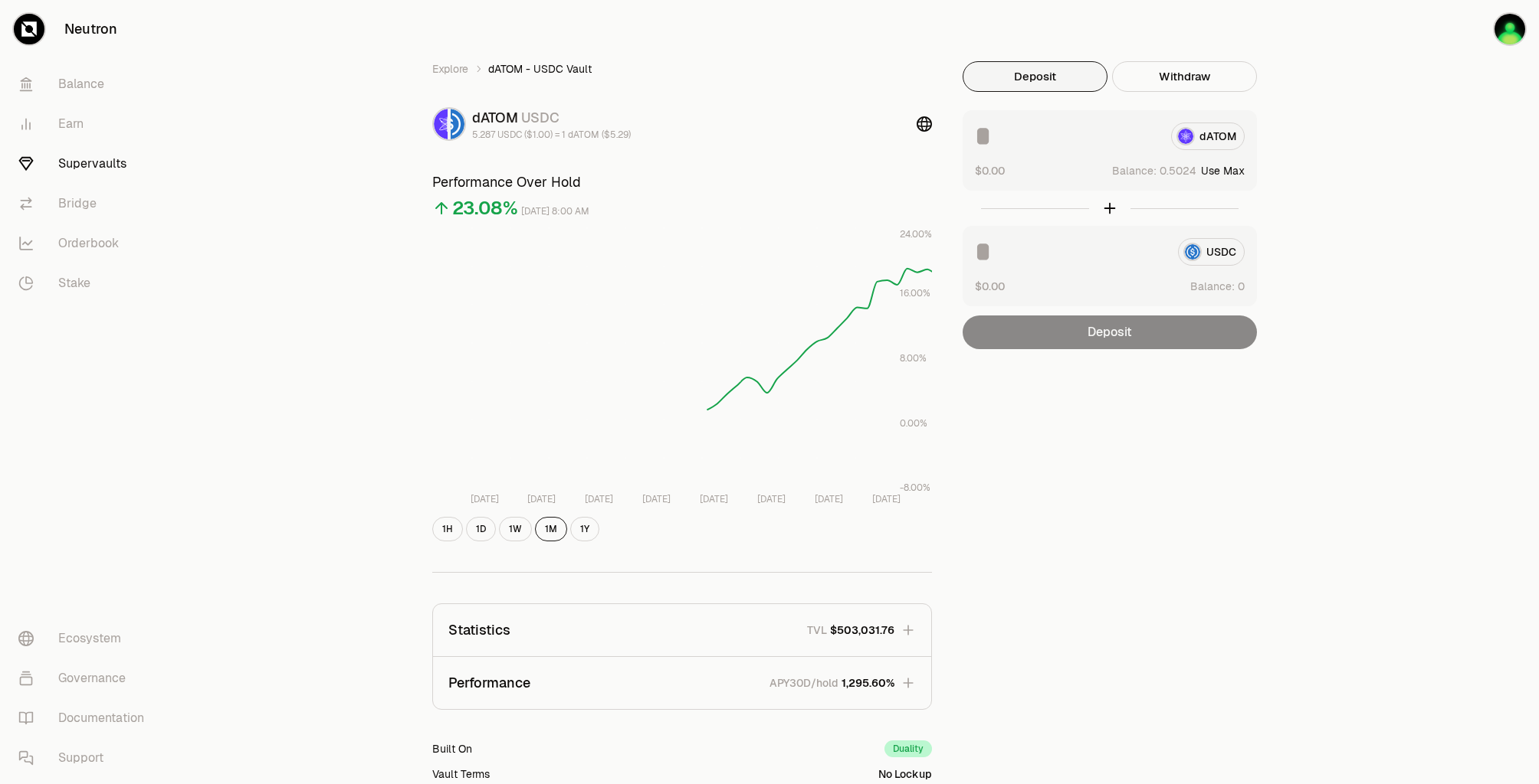
click at [1218, 166] on button "Use Max" at bounding box center [1222, 171] width 44 height 15
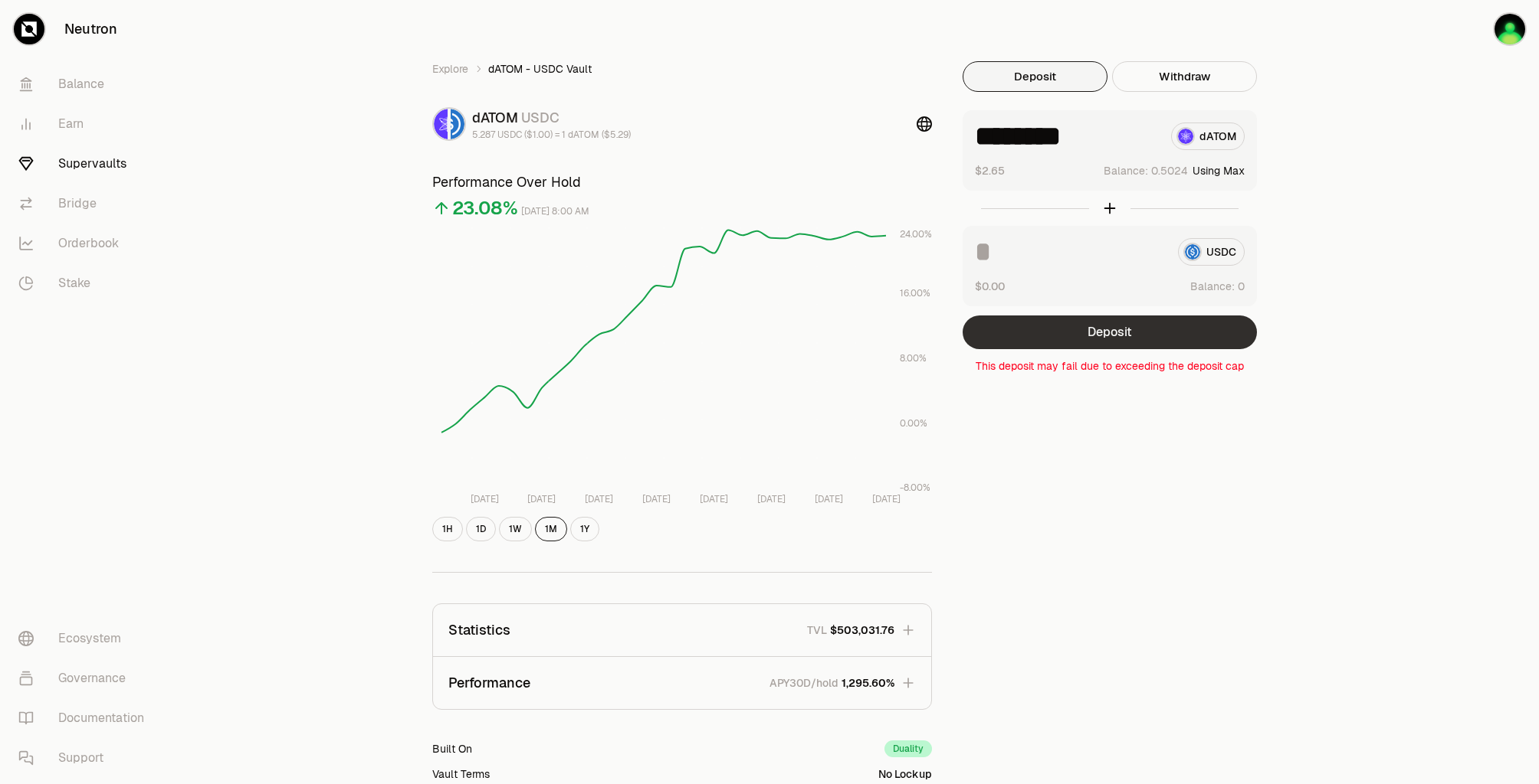
click at [1142, 332] on button "Deposit" at bounding box center [1110, 332] width 294 height 34
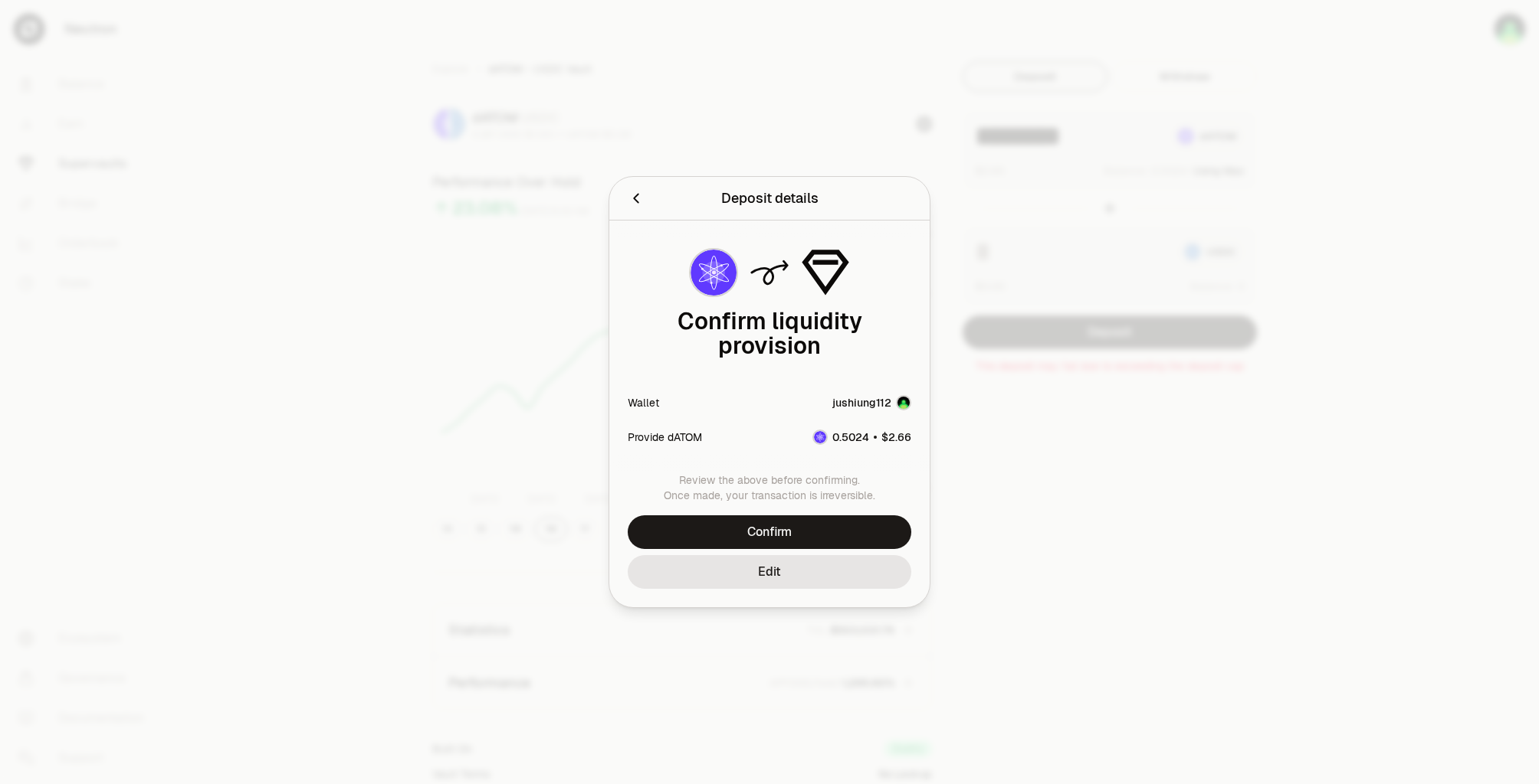
click at [646, 209] on div at bounding box center [671, 198] width 87 height 21
click at [635, 207] on icon "Back" at bounding box center [636, 197] width 16 height 16
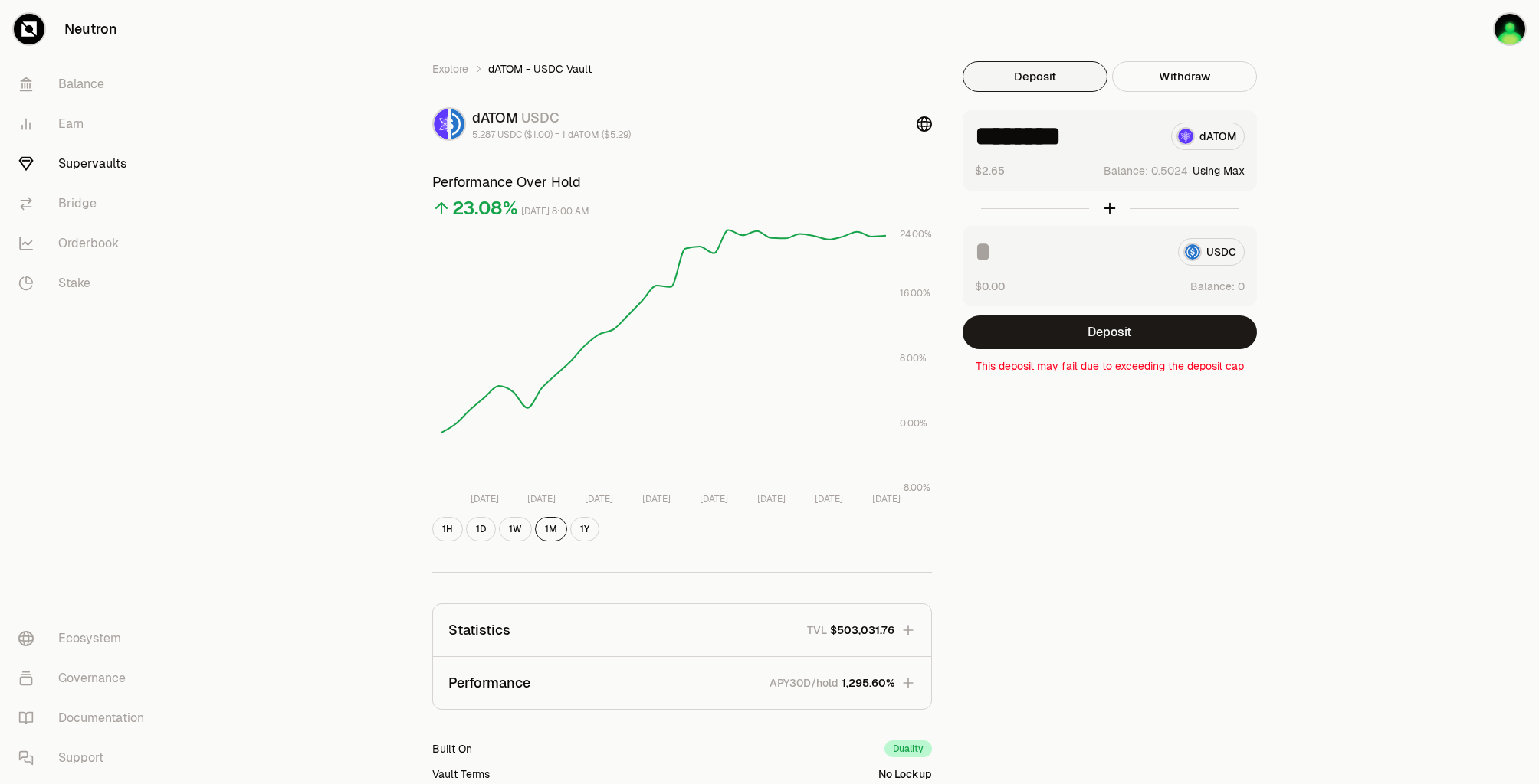
drag, startPoint x: 1067, startPoint y: 138, endPoint x: 1182, endPoint y: 136, distance: 115.0
click at [1182, 136] on div "******** dATOM" at bounding box center [1110, 136] width 270 height 28
type input "******"
click at [1203, 315] on fieldset "****** dATOM $2.65 Balance: Use Max USDC $0.00 Balance: Deposit This deposit ma…" at bounding box center [1110, 242] width 294 height 264
click at [1207, 324] on button "Deposit" at bounding box center [1110, 332] width 294 height 34
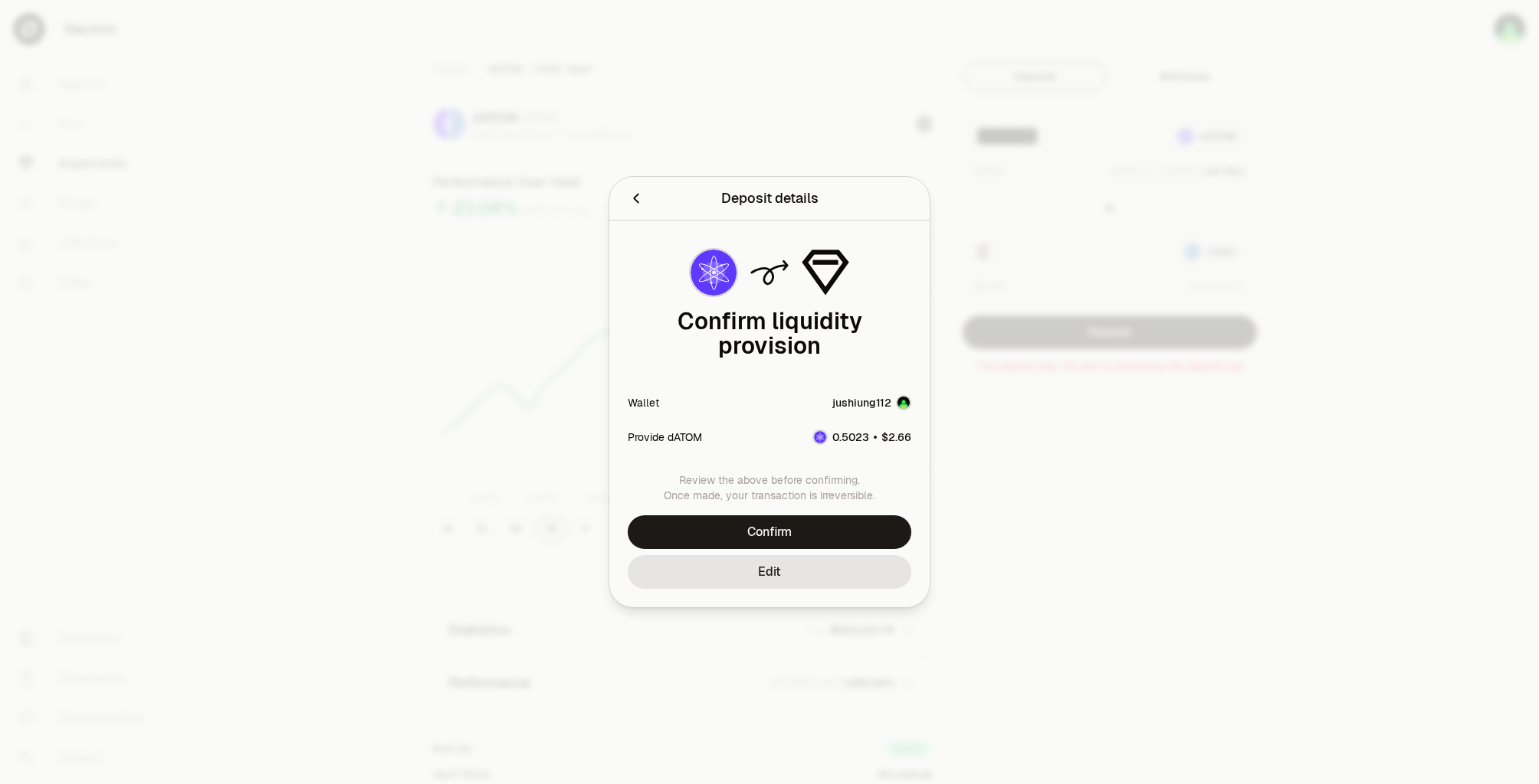
click at [781, 532] on button "Confirm" at bounding box center [769, 532] width 283 height 34
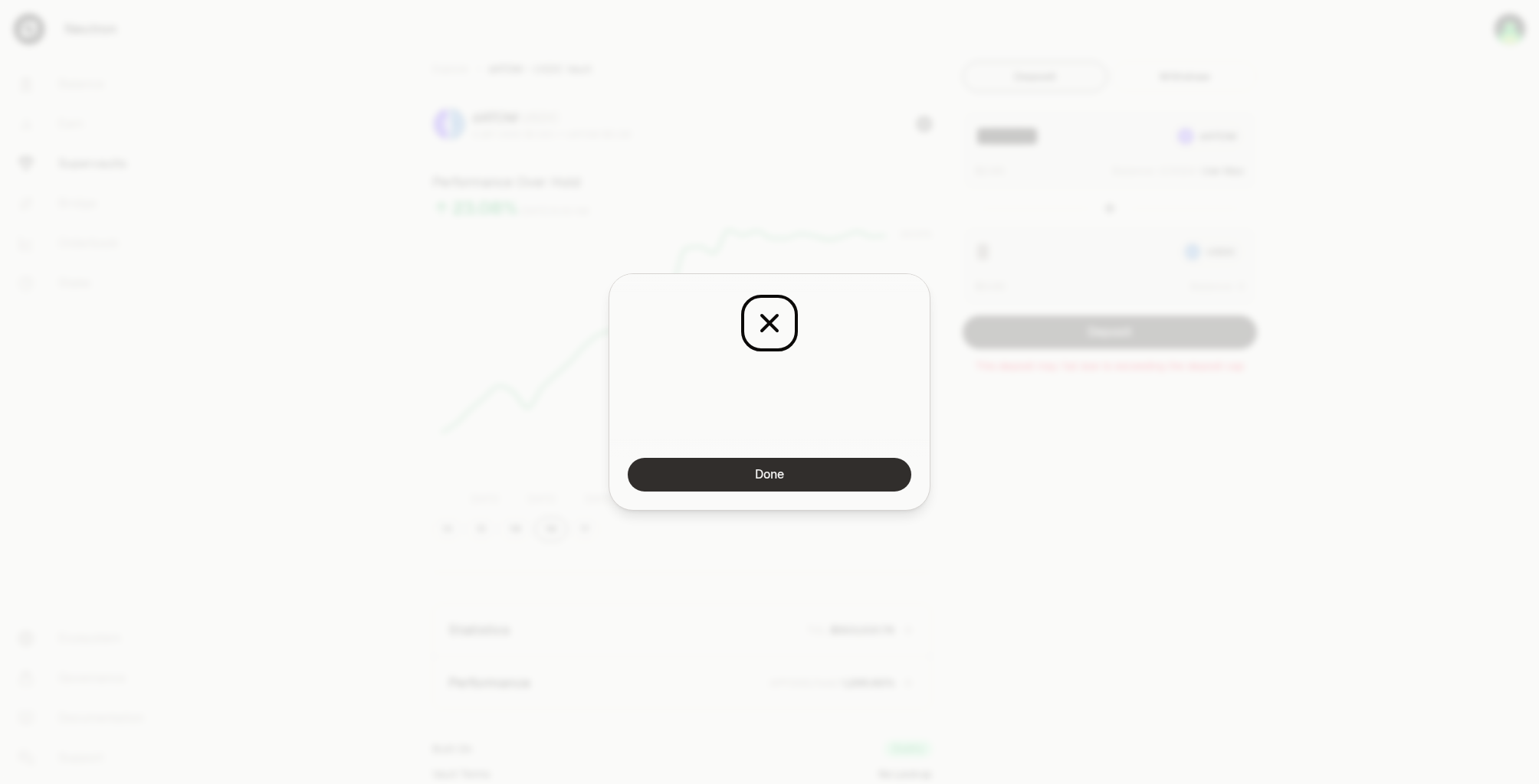
click at [823, 484] on button "Done" at bounding box center [769, 475] width 283 height 34
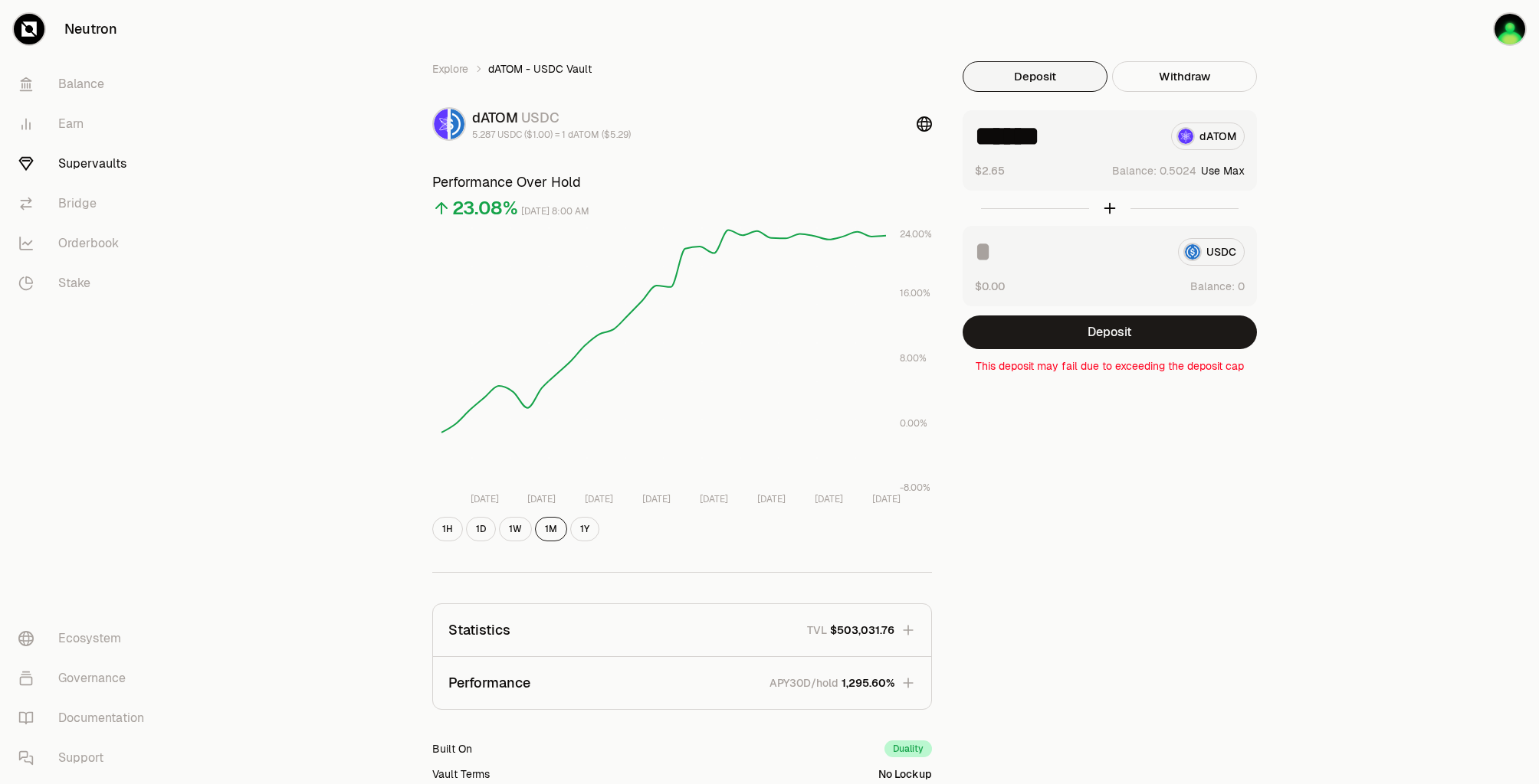
click at [66, 164] on link "Supervaults" at bounding box center [85, 163] width 160 height 40
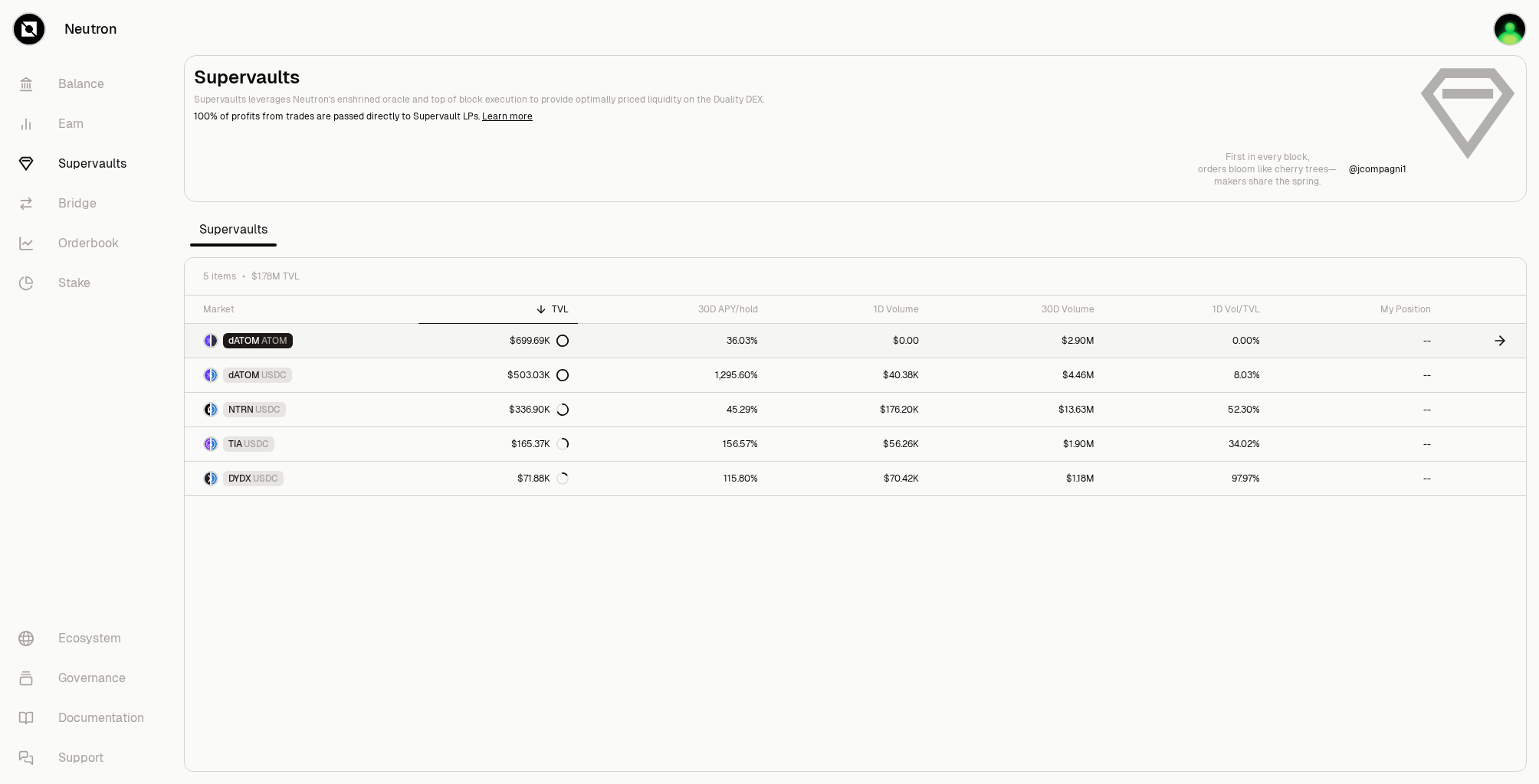
click at [411, 337] on link "dATOM ATOM" at bounding box center [302, 340] width 234 height 34
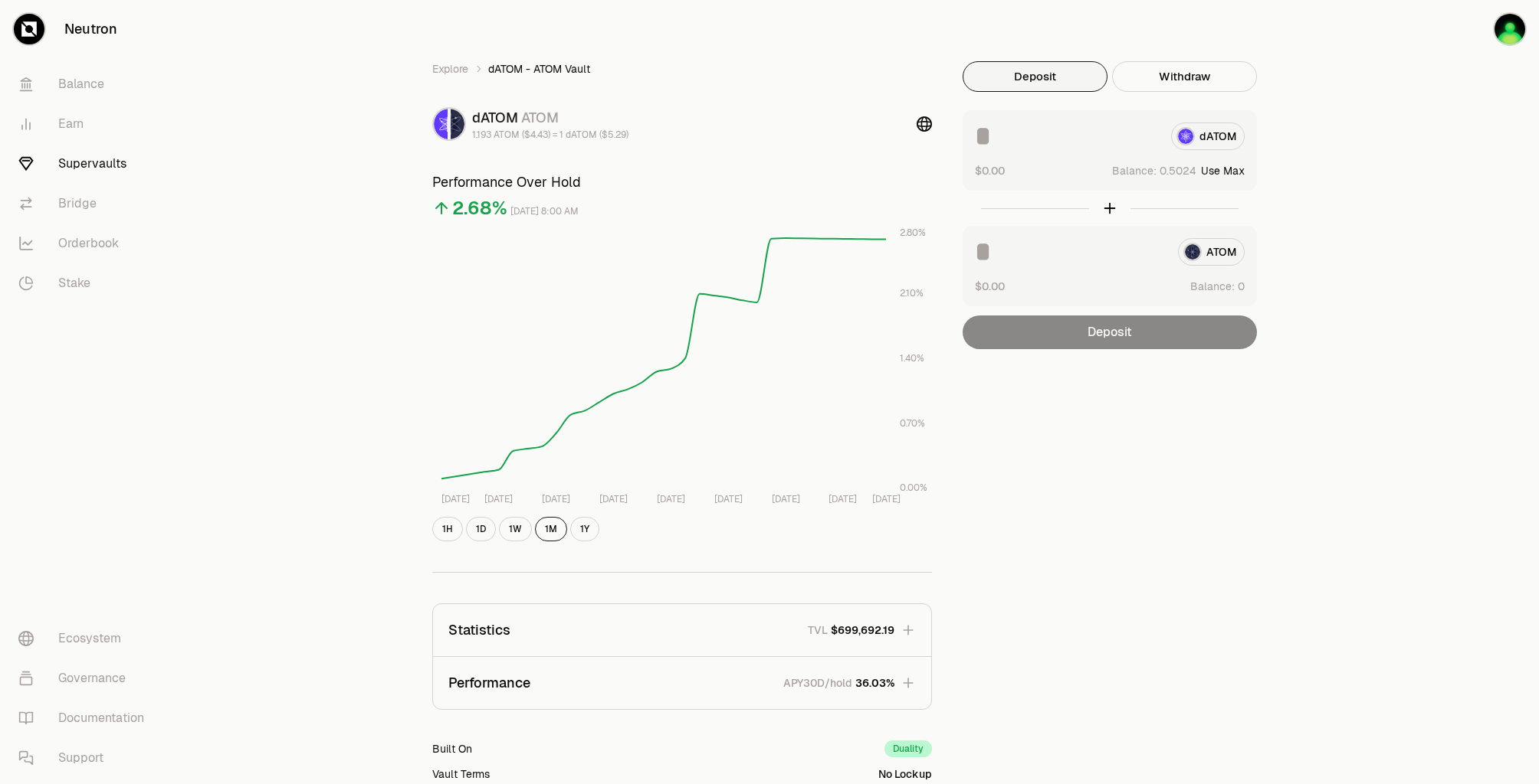
click at [1227, 173] on button "Use Max" at bounding box center [1222, 171] width 44 height 15
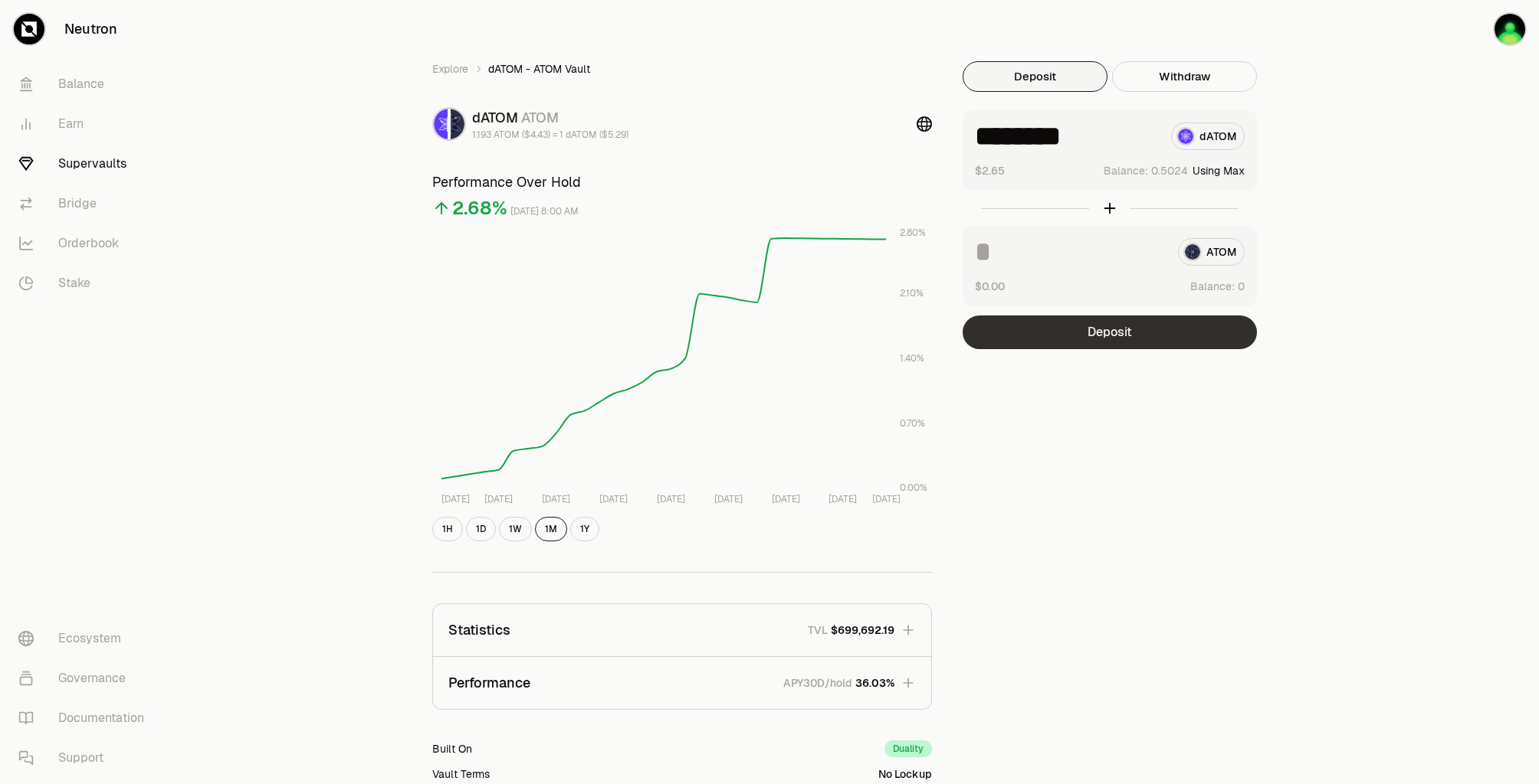
click at [1111, 323] on button "Deposit" at bounding box center [1110, 332] width 294 height 34
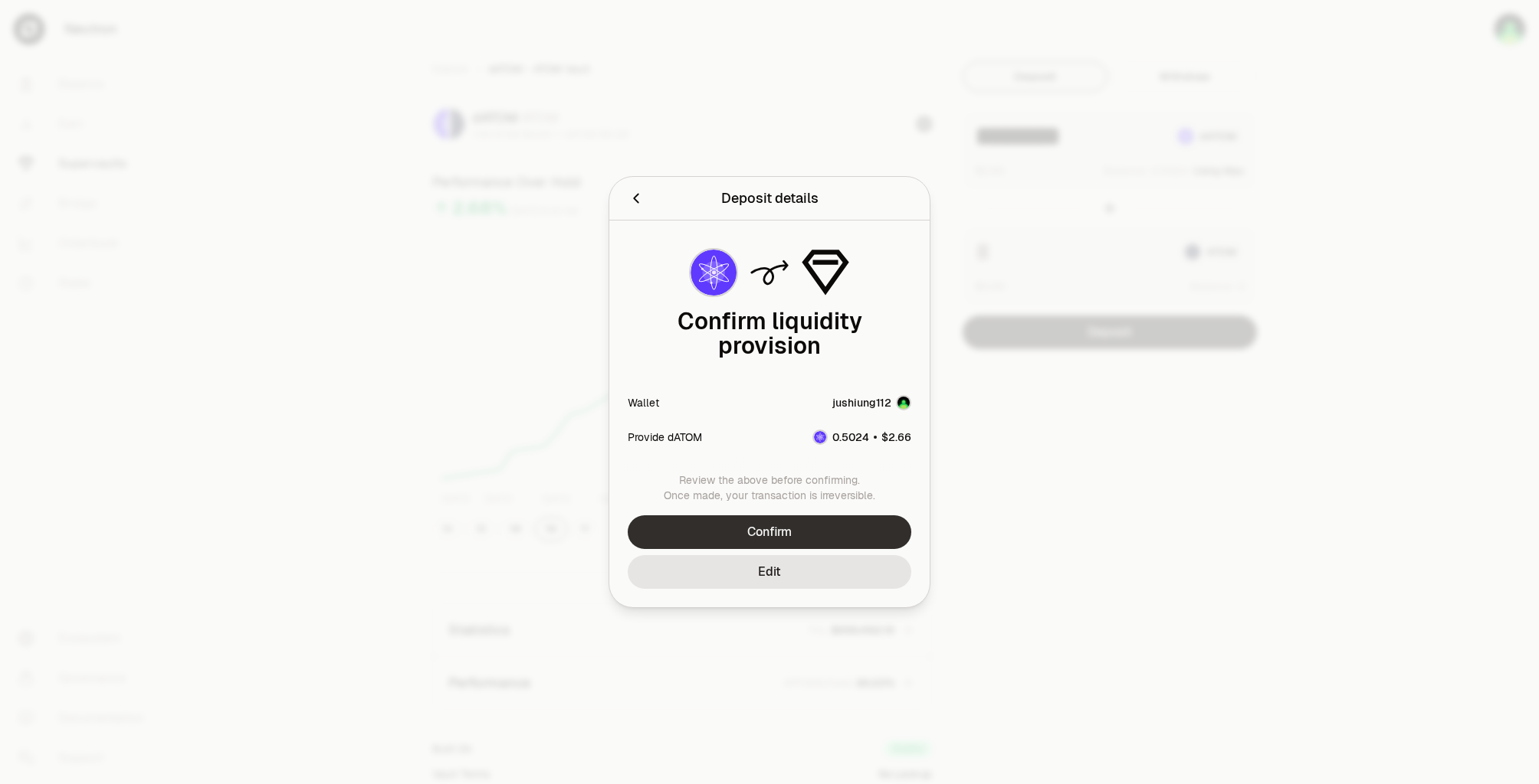
click at [815, 518] on button "Confirm" at bounding box center [769, 532] width 283 height 34
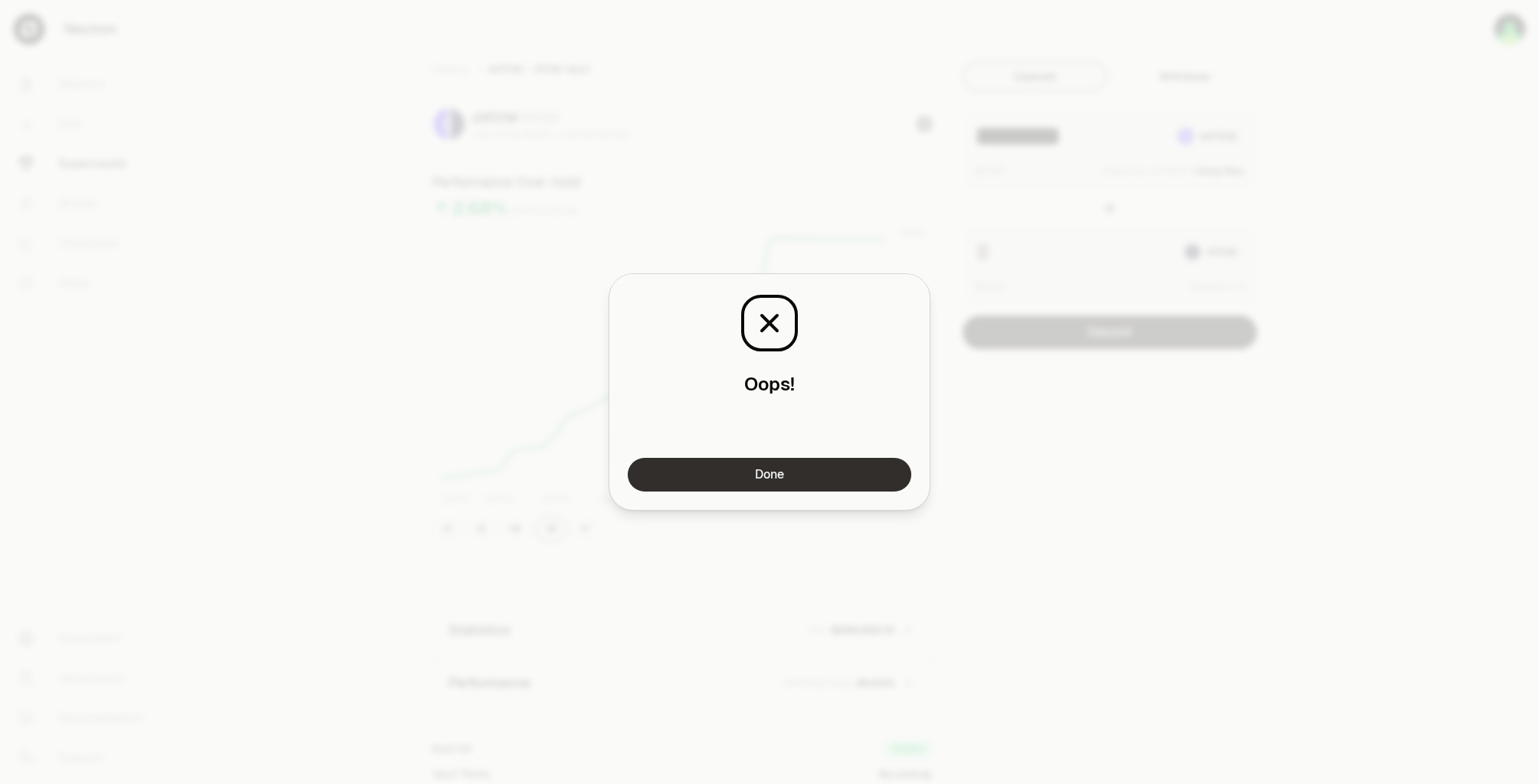
click at [826, 474] on button "Done" at bounding box center [769, 475] width 283 height 34
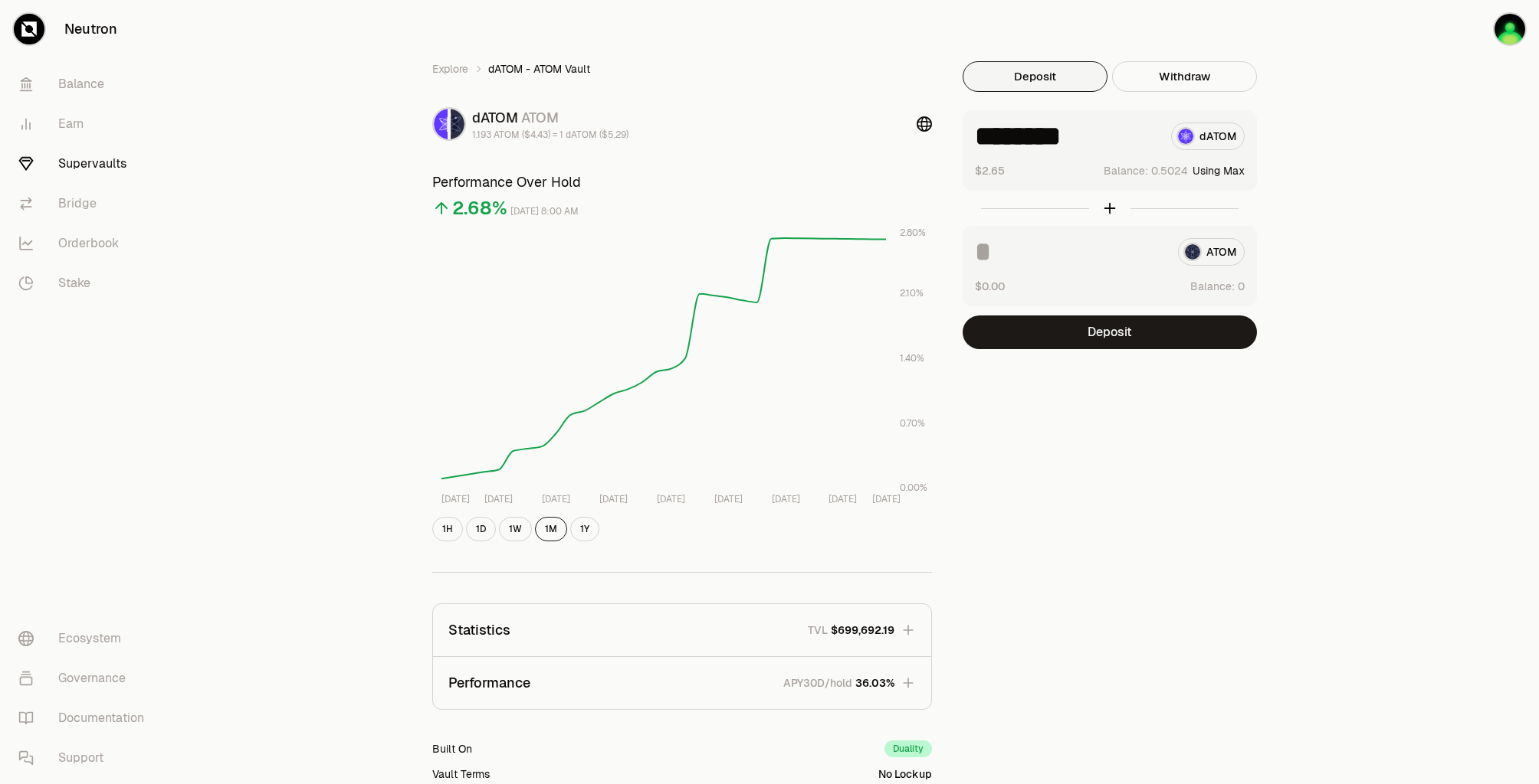
drag, startPoint x: 1071, startPoint y: 138, endPoint x: 1175, endPoint y: 140, distance: 104.0
click at [1175, 140] on div "******** dATOM" at bounding box center [1110, 136] width 270 height 28
type input "******"
click at [1115, 350] on div "Explore dATOM - ATOM Vault dATOM ATOM 1.193 ATOM ($4.43) = 1 dATOM ($5.29) Perf…" at bounding box center [855, 495] width 883 height 868
click at [1123, 332] on button "Deposit" at bounding box center [1110, 332] width 294 height 34
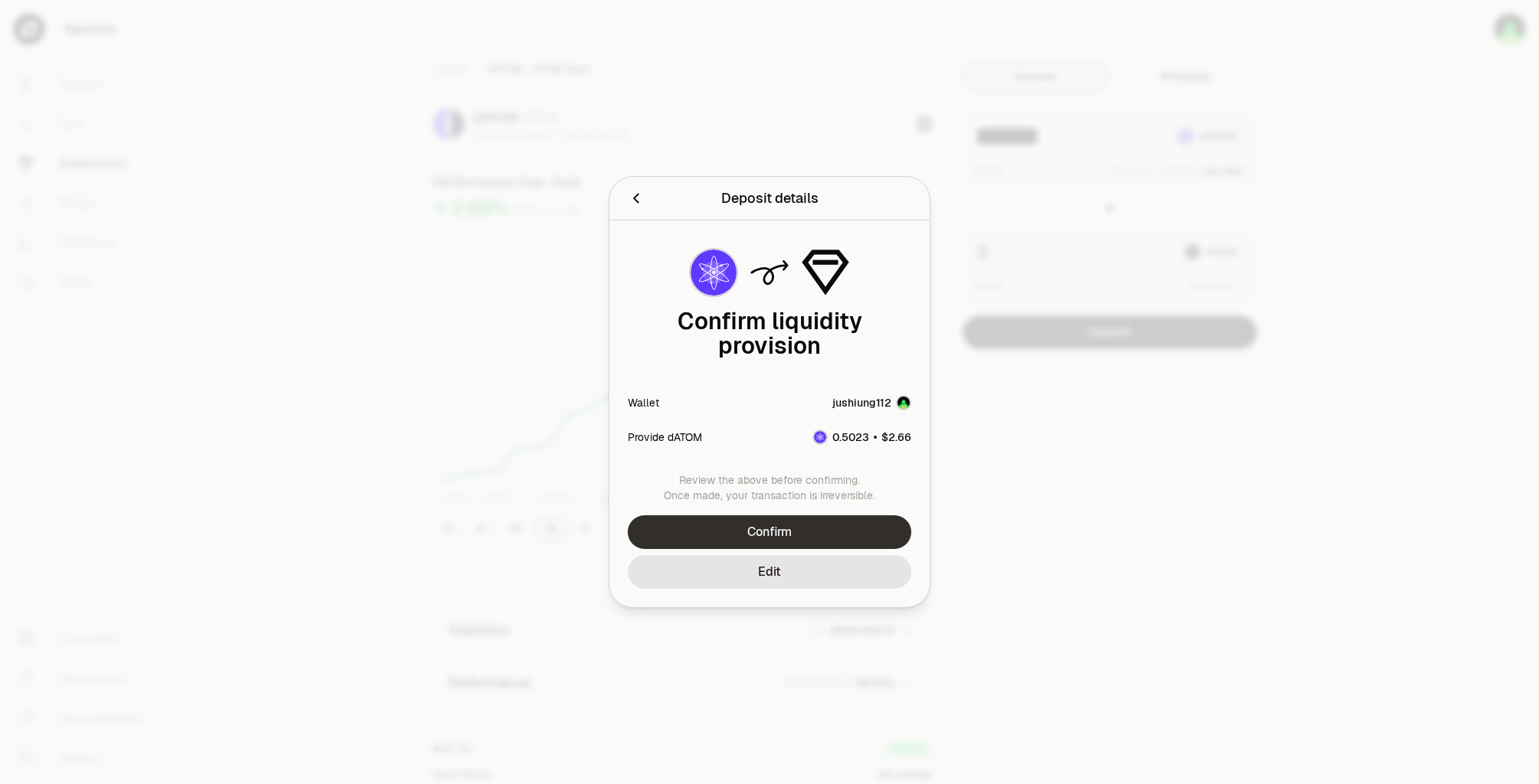
click at [770, 527] on button "Confirm" at bounding box center [769, 532] width 283 height 34
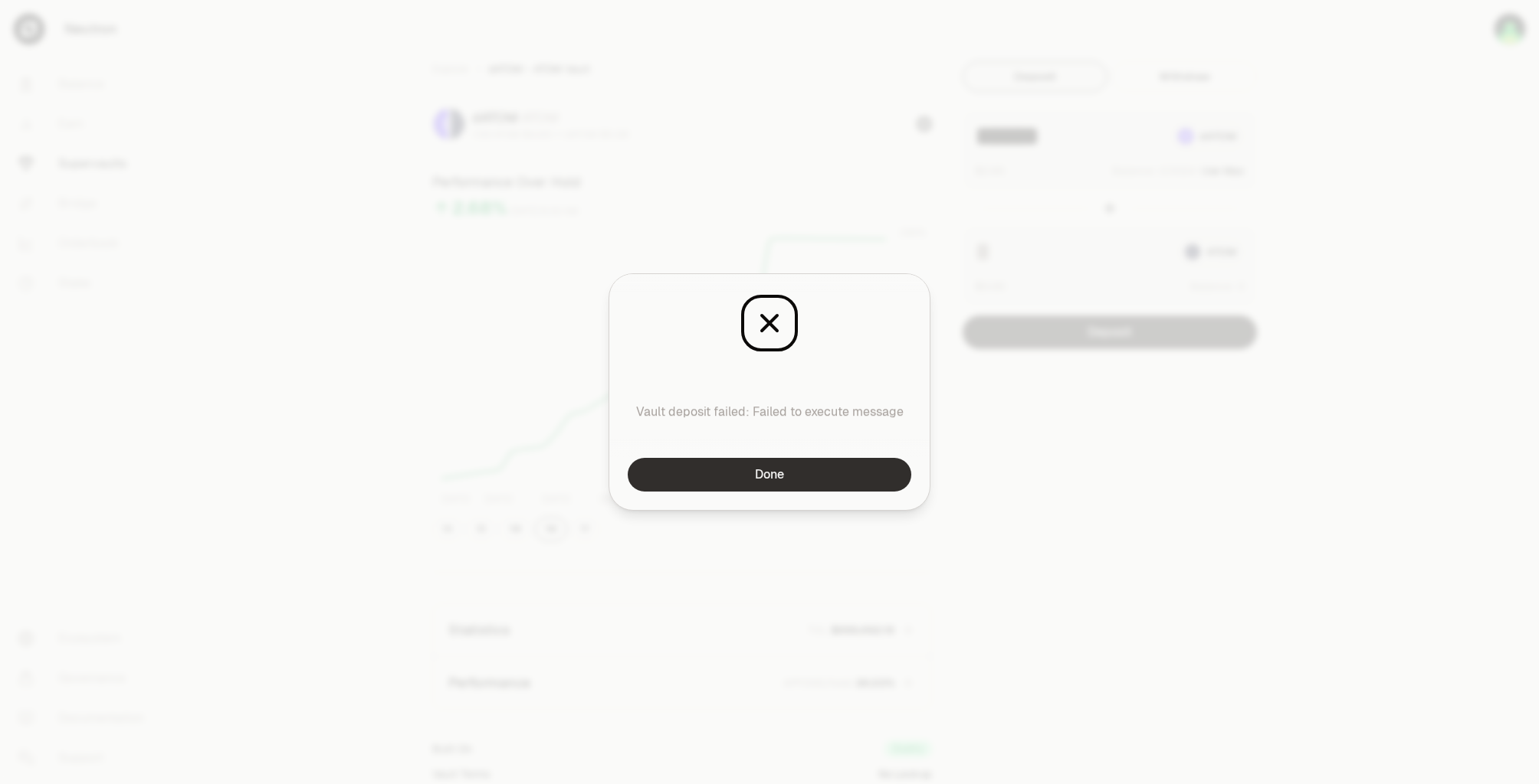
click at [845, 462] on button "Done" at bounding box center [769, 475] width 283 height 34
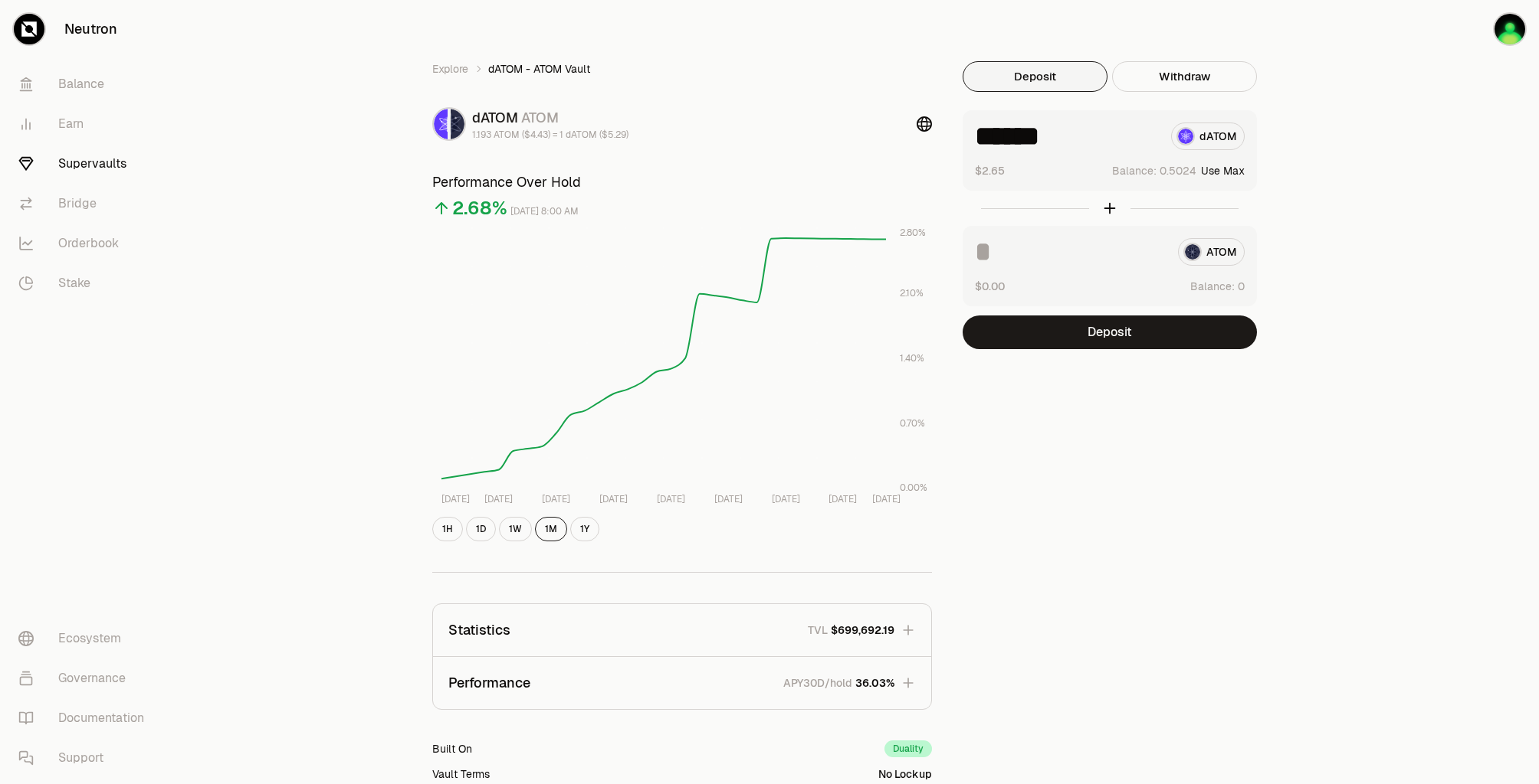
click at [87, 161] on link "Supervaults" at bounding box center [85, 163] width 160 height 40
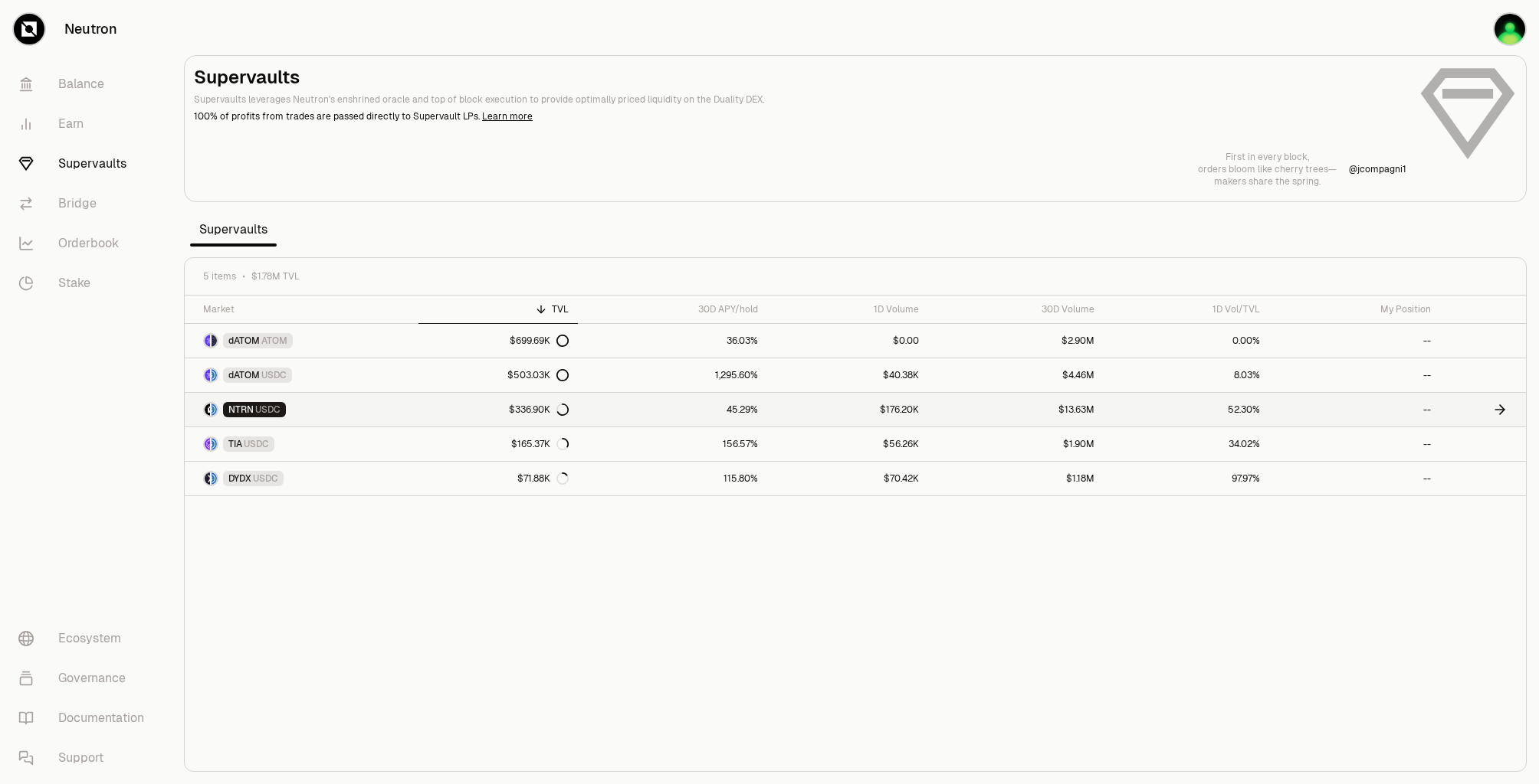
click at [385, 408] on link "NTRN USDC" at bounding box center [302, 409] width 234 height 34
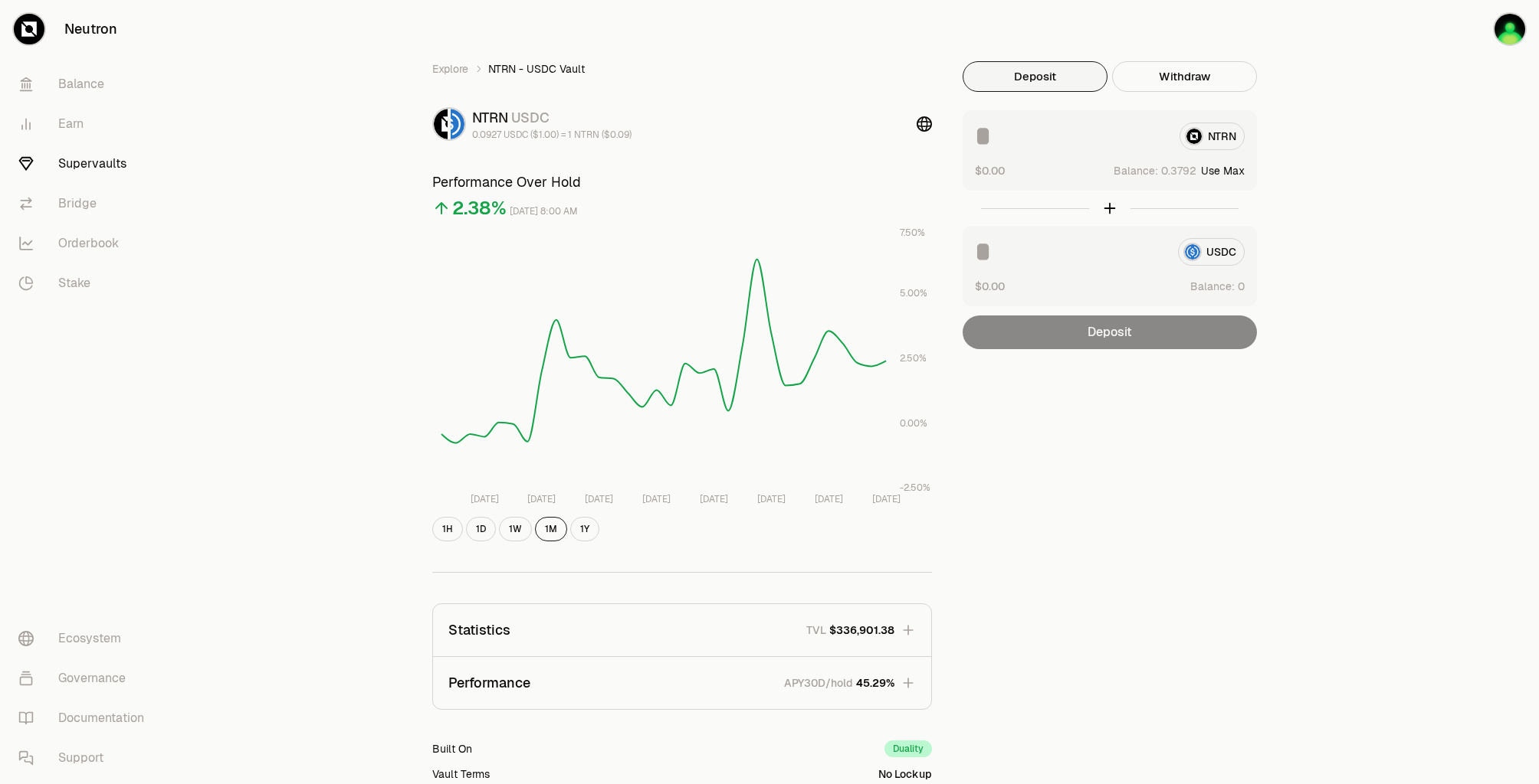
click at [65, 164] on link "Supervaults" at bounding box center [85, 163] width 160 height 40
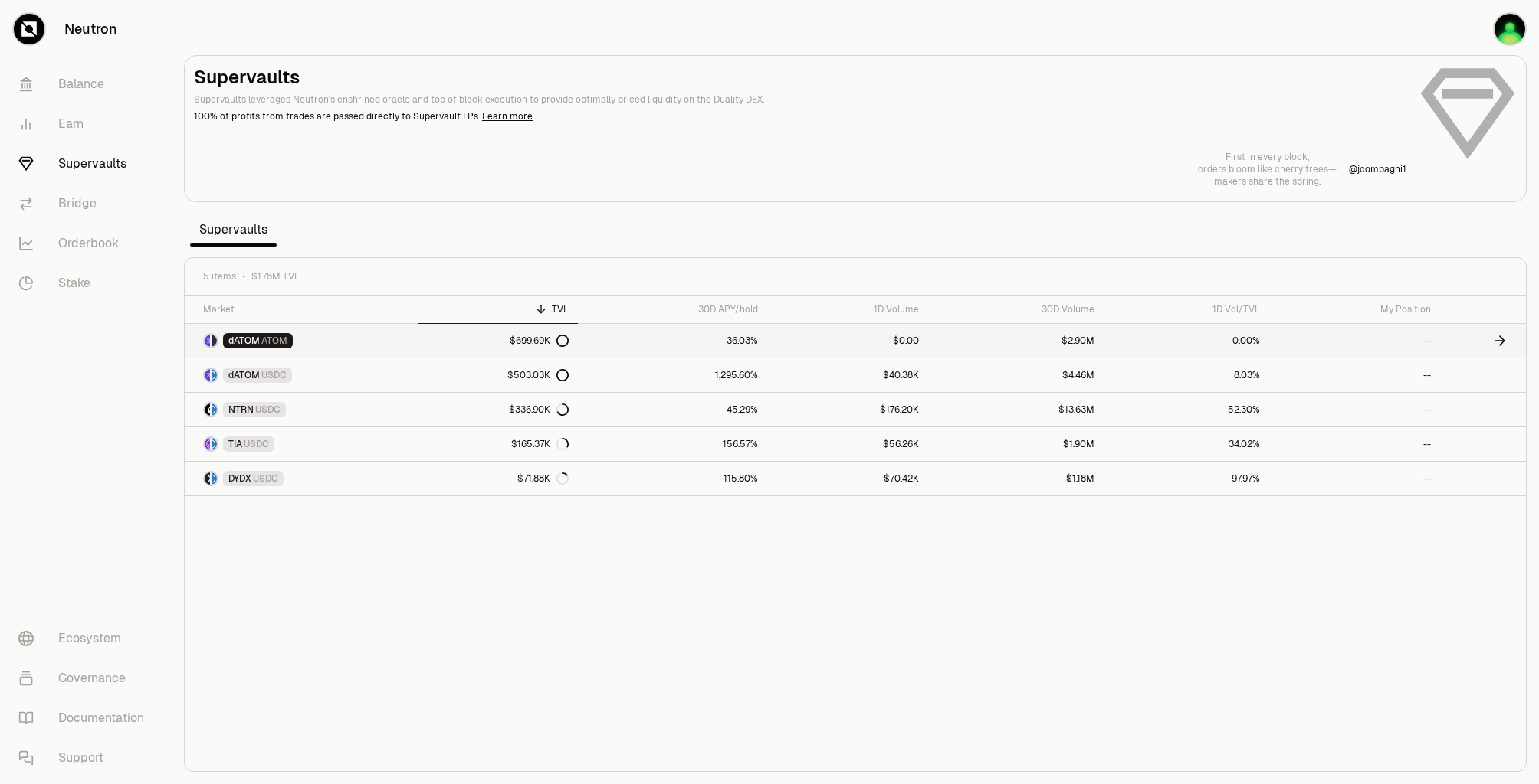
click at [276, 337] on span "ATOM" at bounding box center [274, 340] width 26 height 13
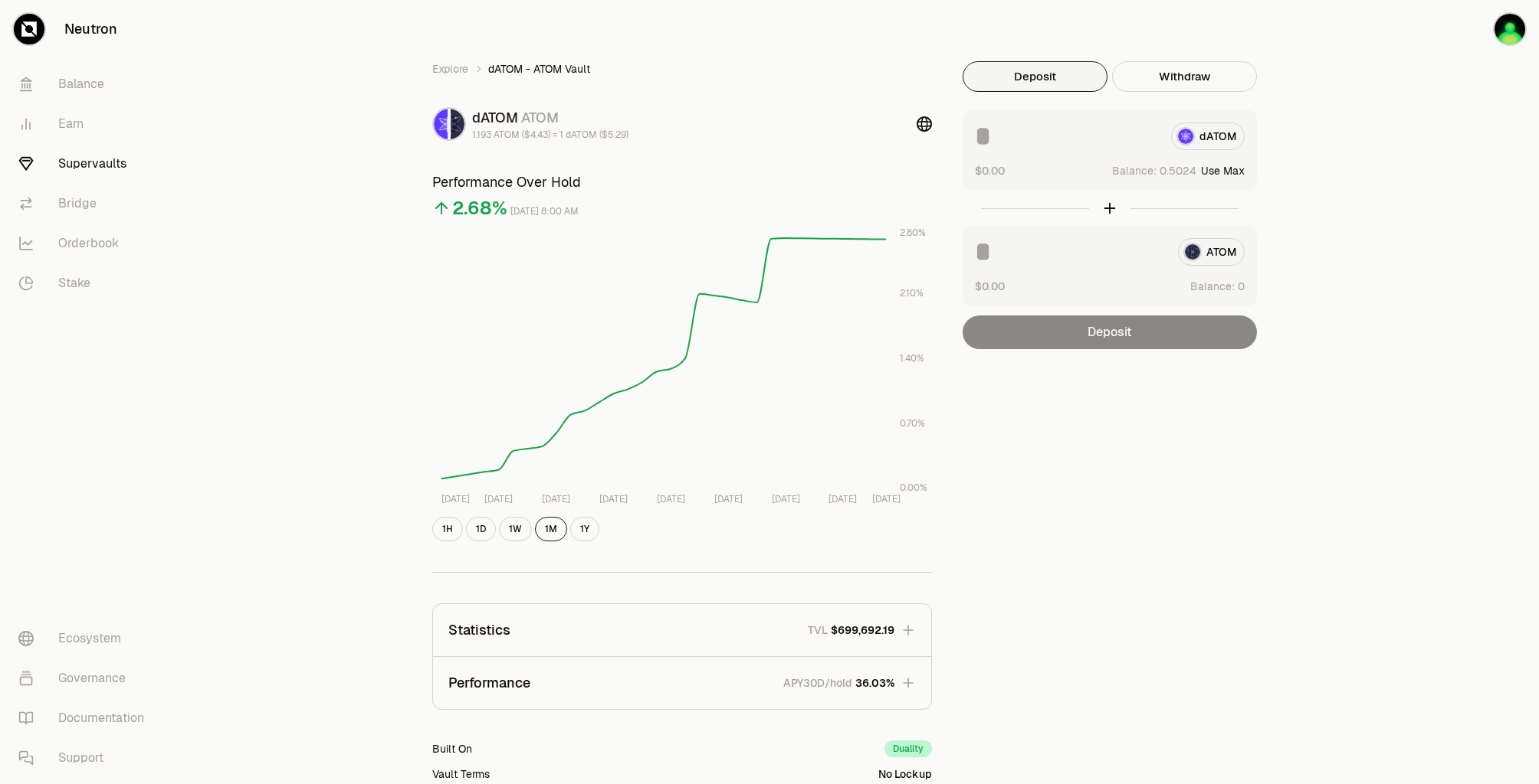
click at [1232, 171] on button "Use Max" at bounding box center [1222, 171] width 44 height 15
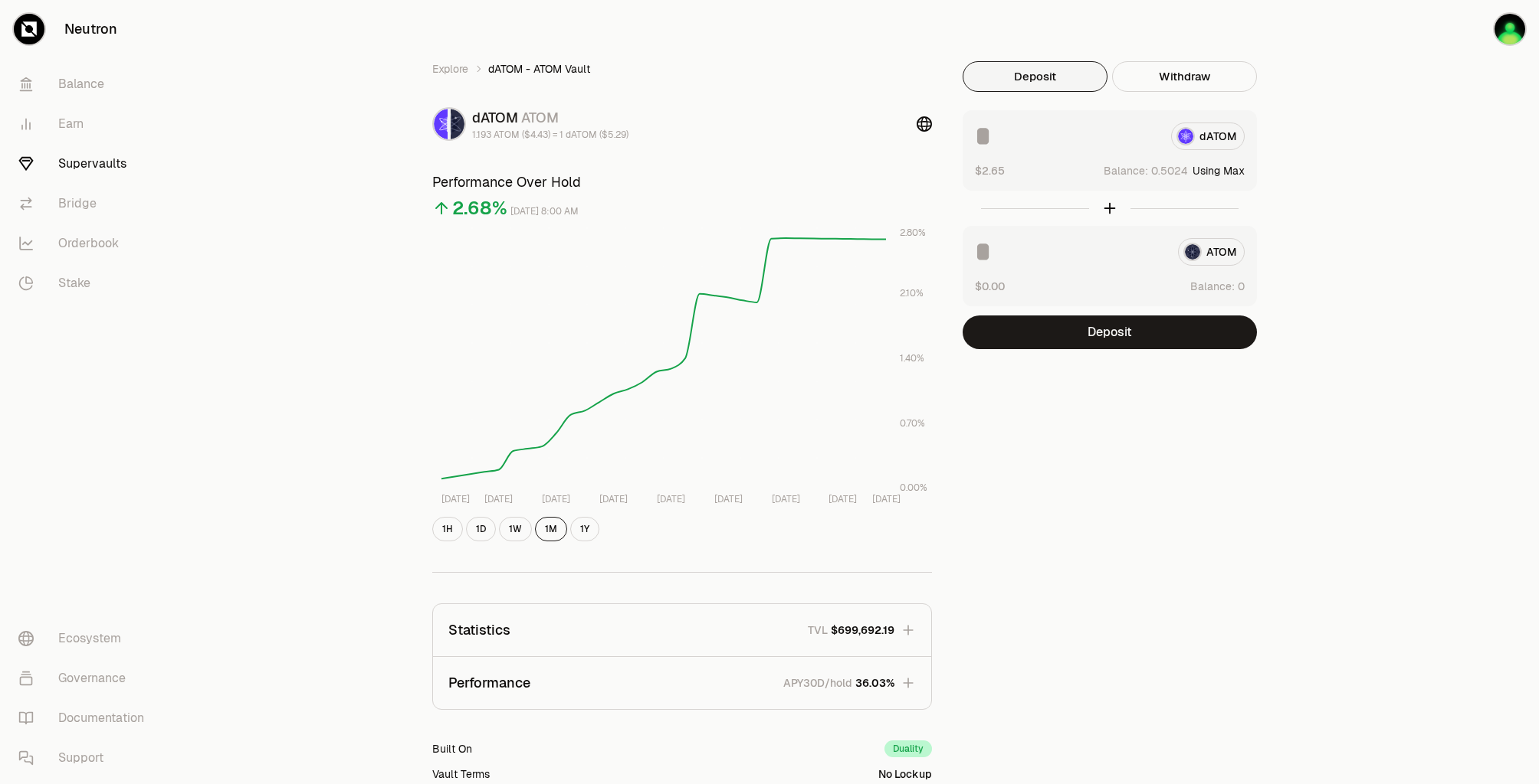
type input "********"
click at [1139, 334] on button "Deposit" at bounding box center [1110, 332] width 294 height 34
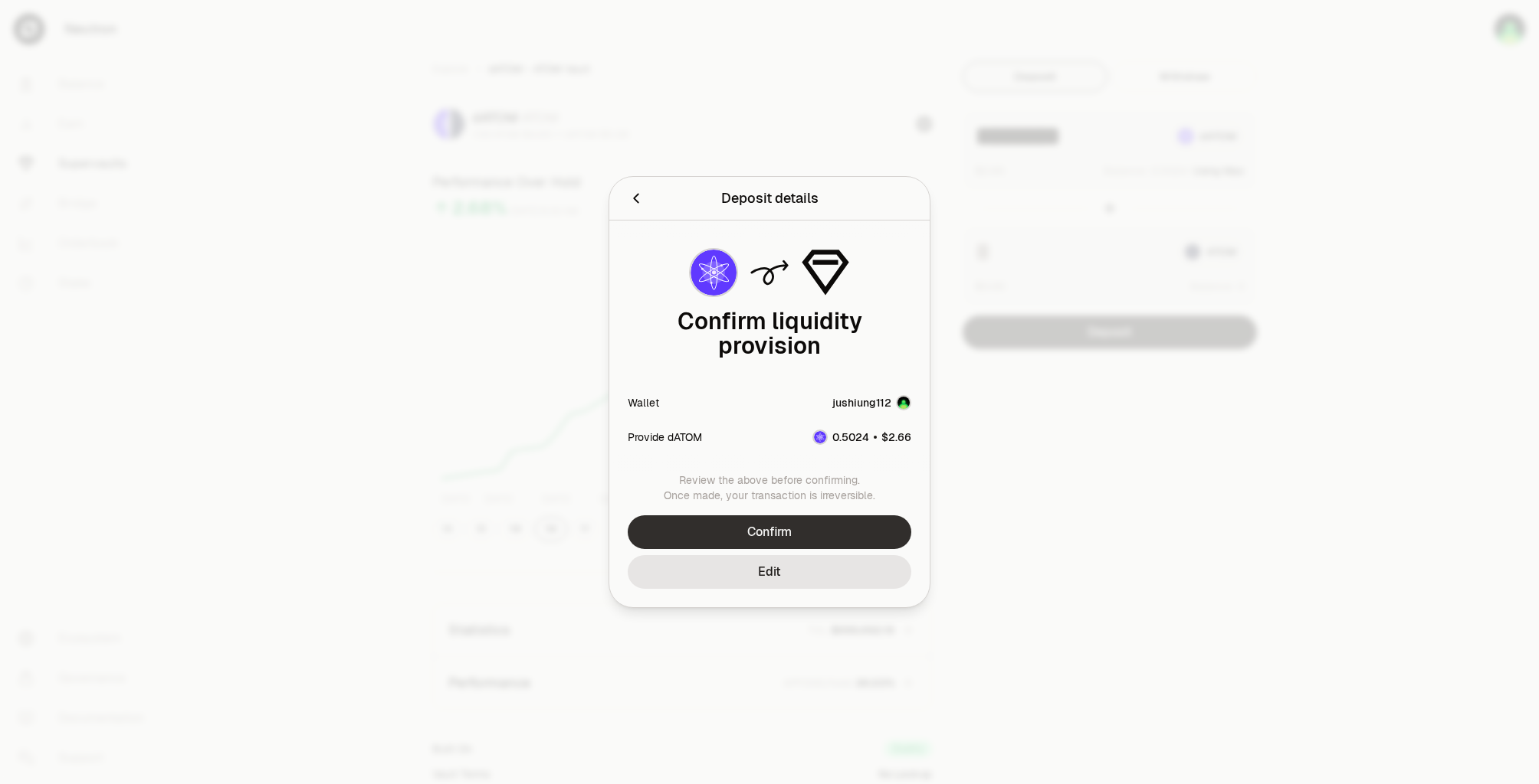
click at [855, 517] on button "Confirm" at bounding box center [769, 532] width 283 height 34
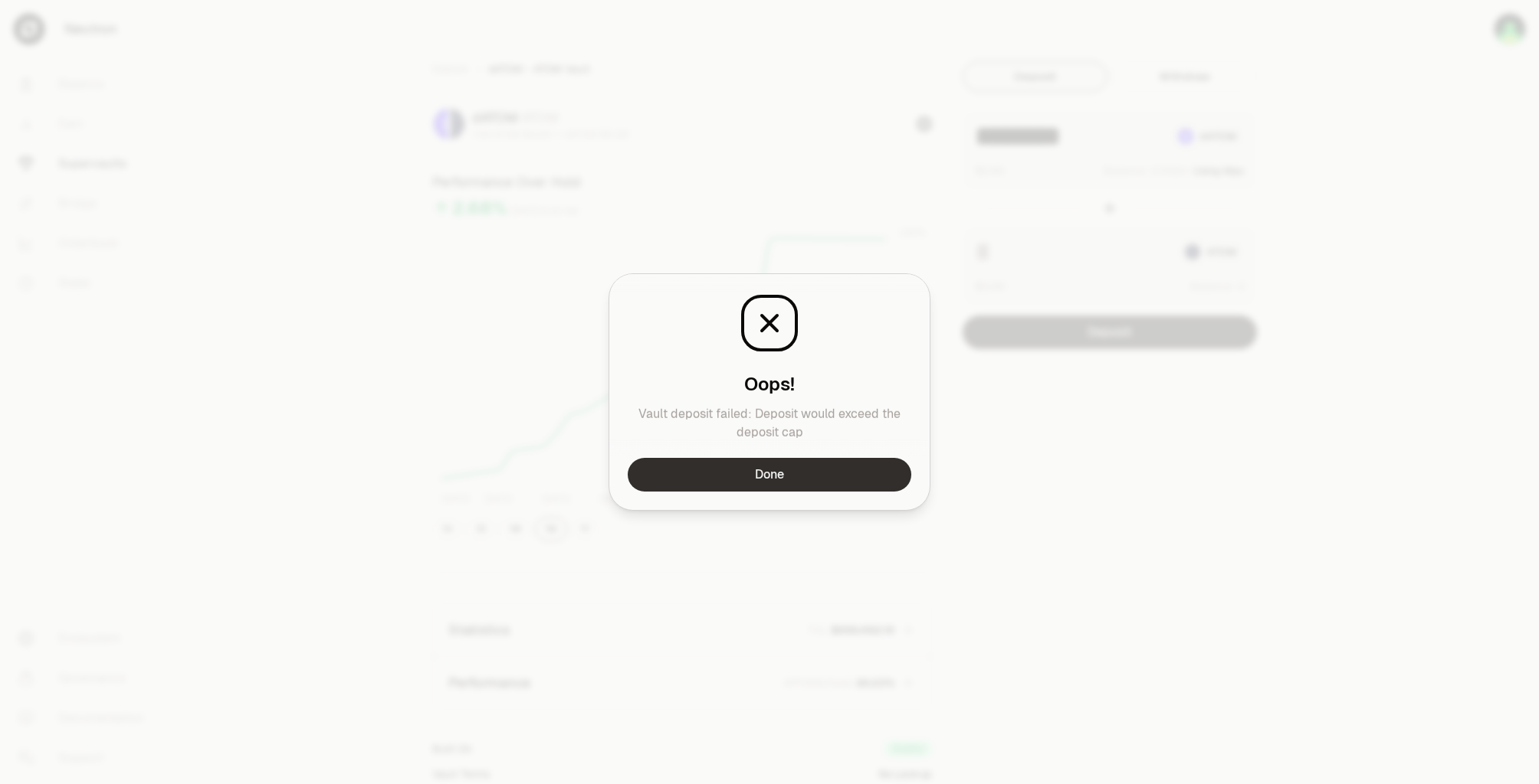
click at [861, 472] on button "Done" at bounding box center [769, 475] width 283 height 34
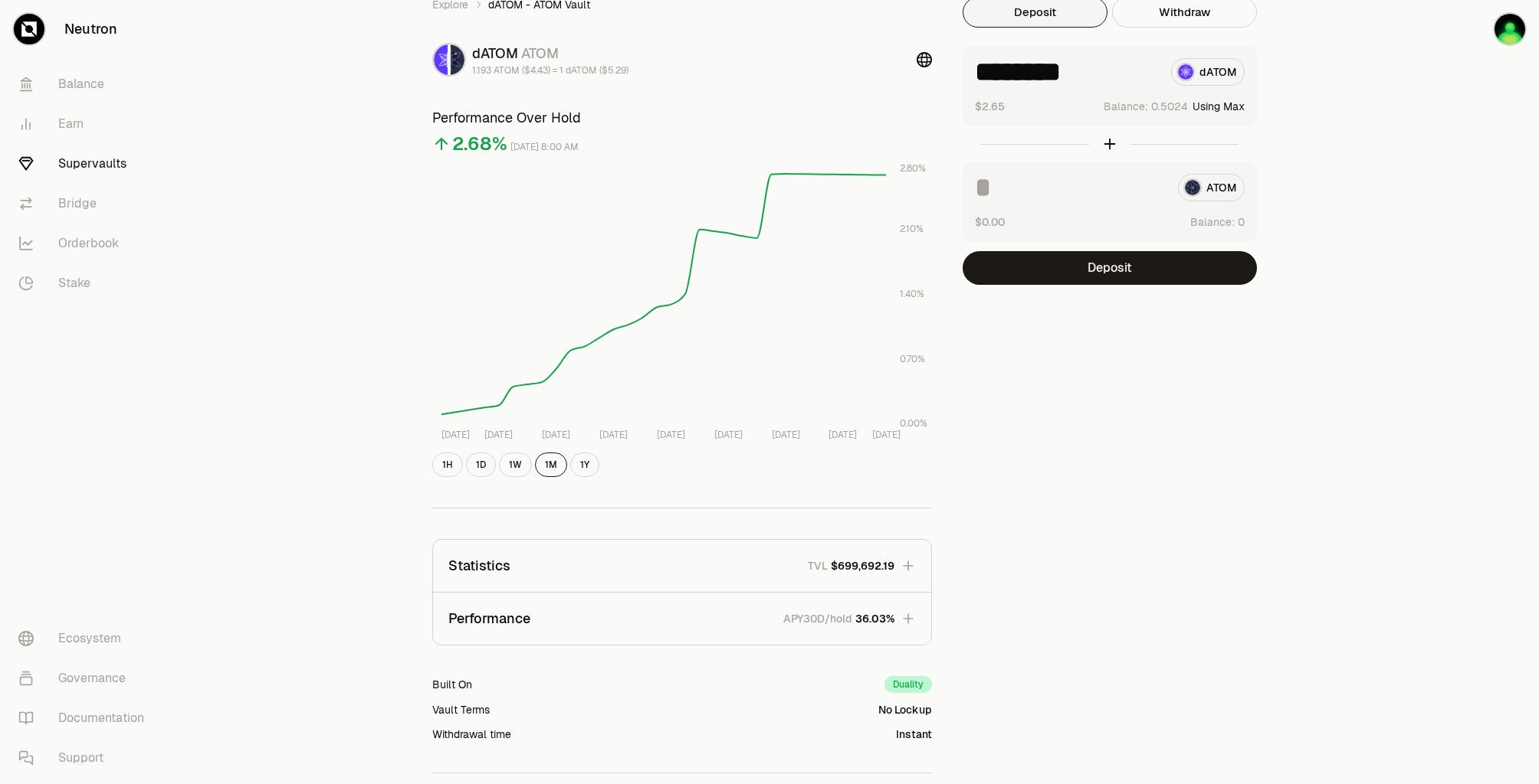
scroll to position [137, 0]
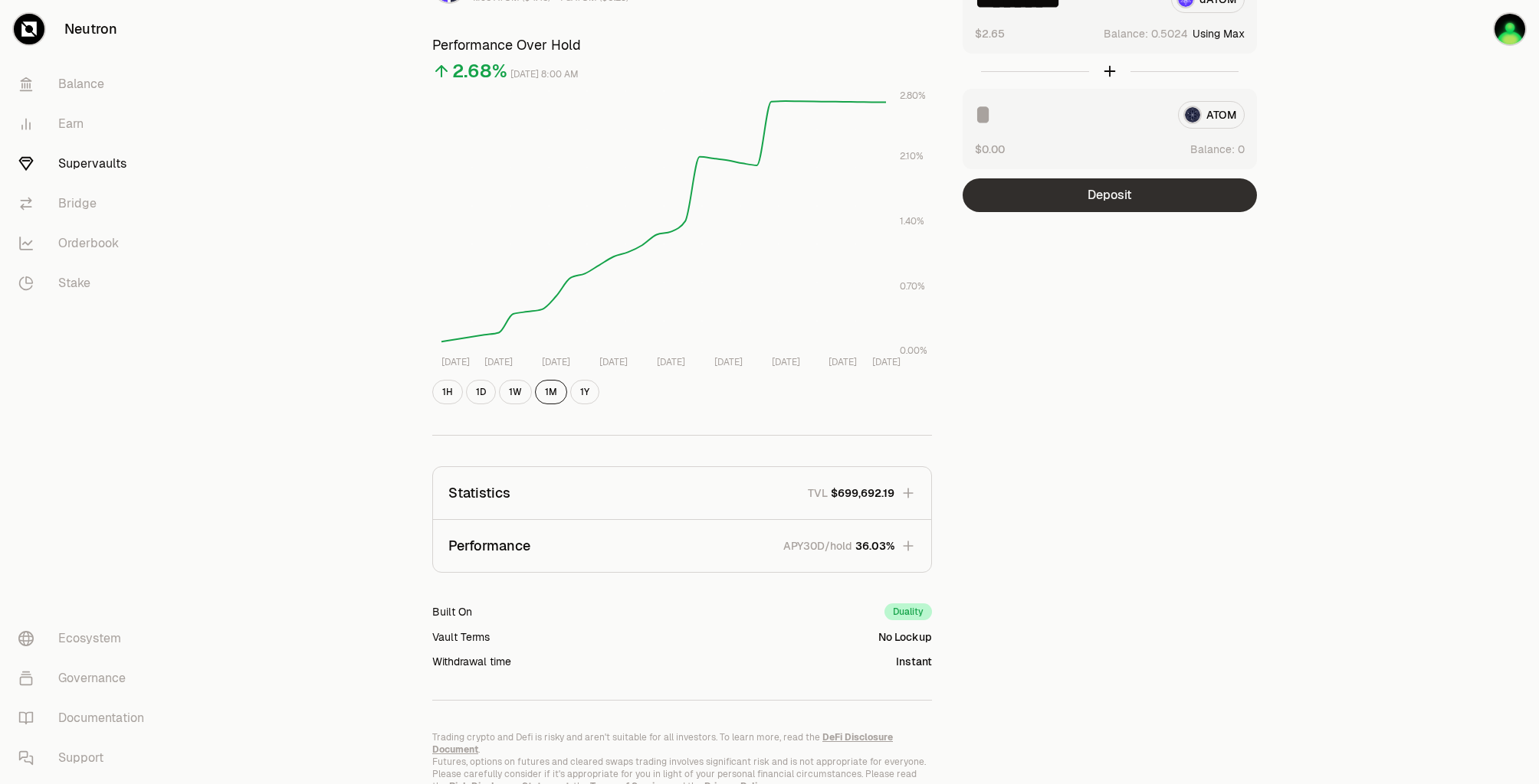
click at [1183, 186] on button "Deposit" at bounding box center [1110, 195] width 294 height 34
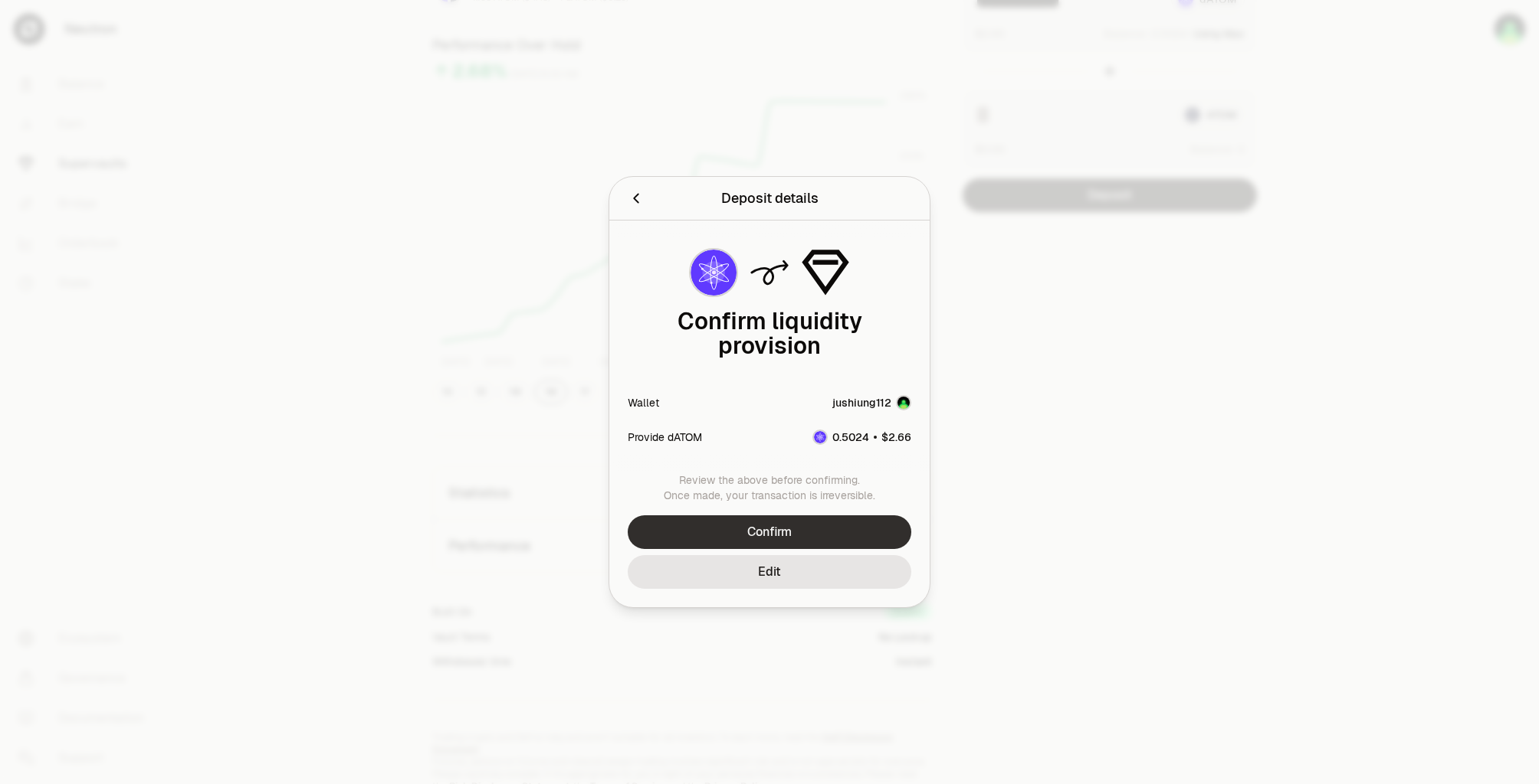
click at [773, 520] on button "Confirm" at bounding box center [769, 532] width 283 height 34
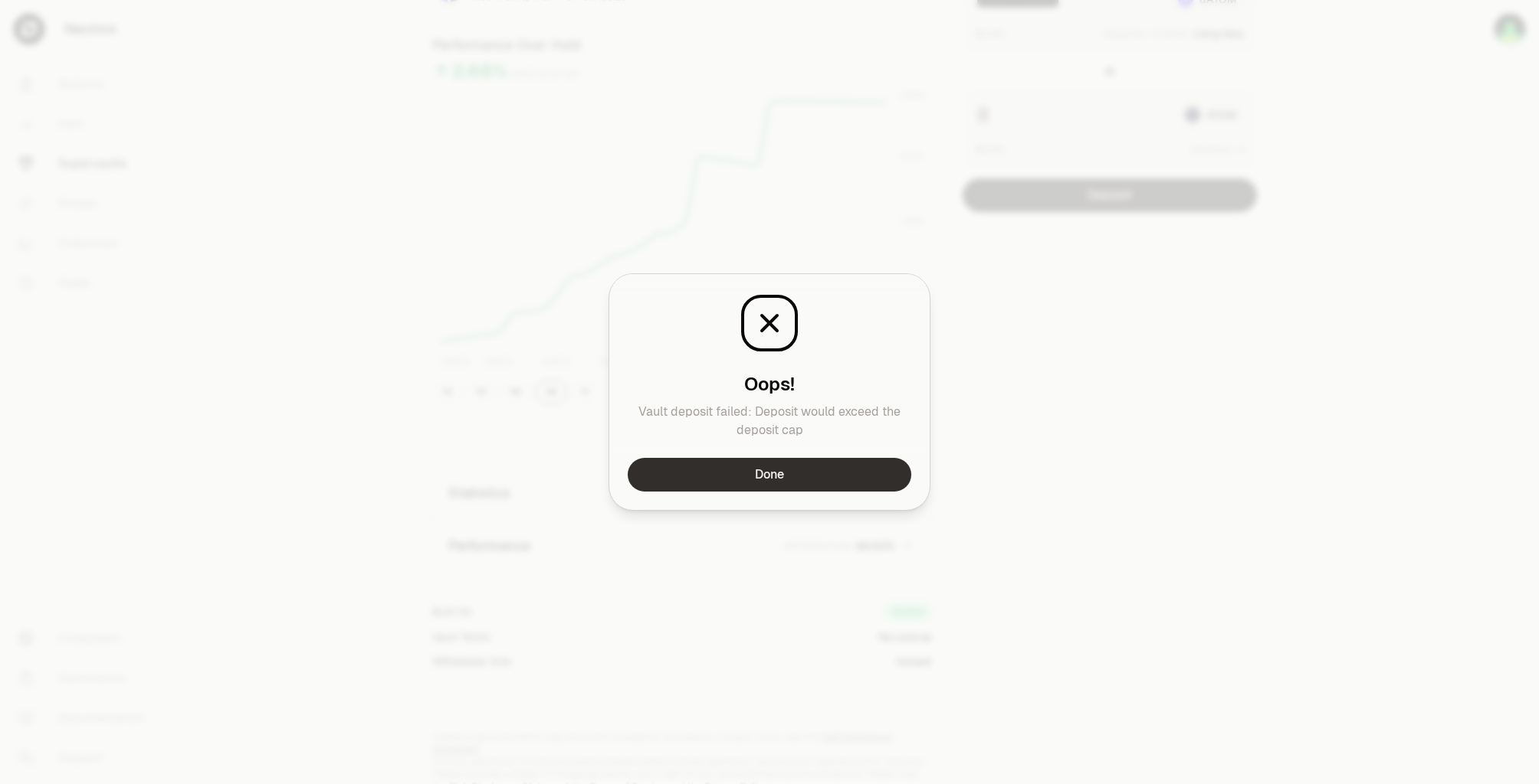
click at [787, 478] on button "Done" at bounding box center [769, 475] width 283 height 34
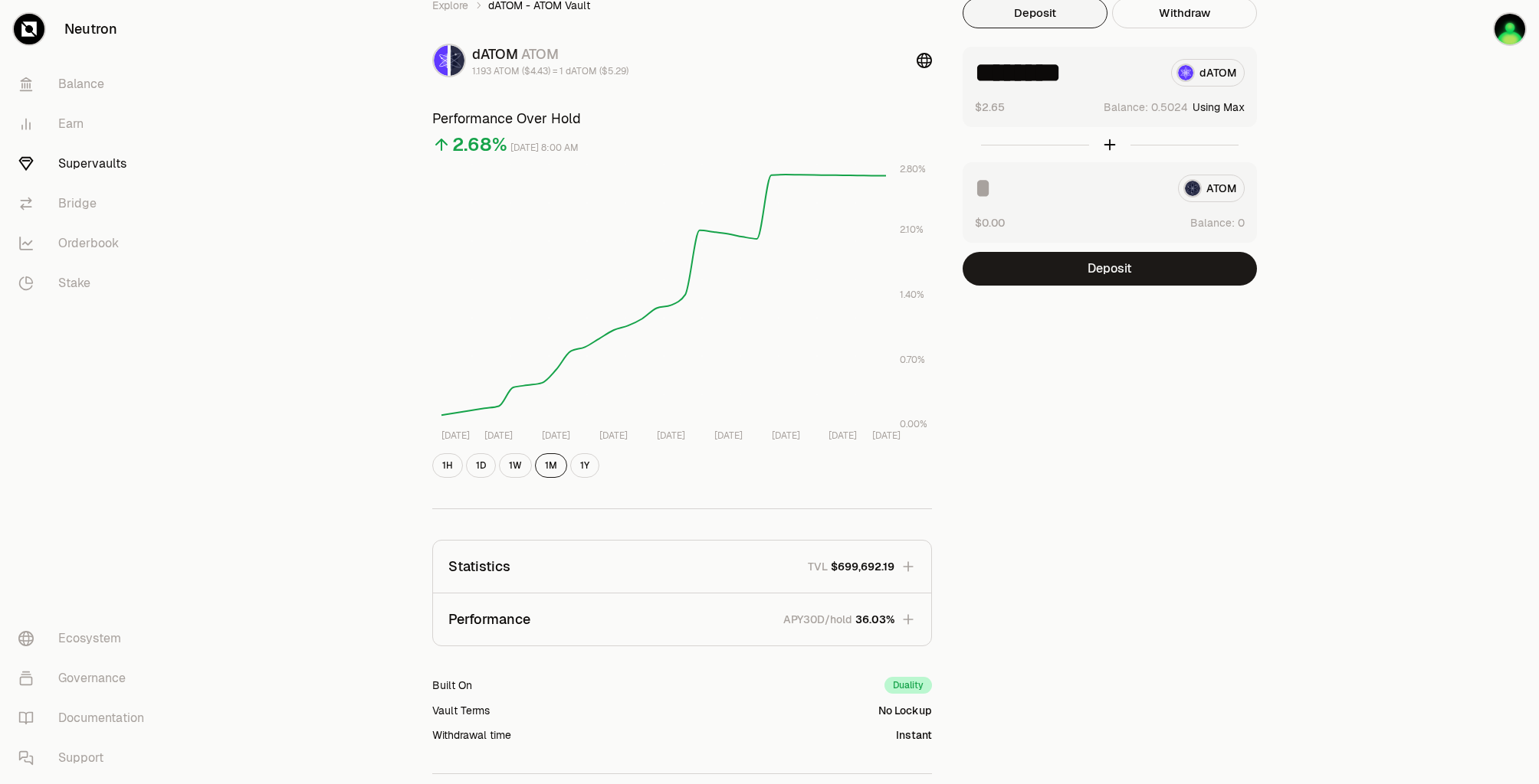
scroll to position [0, 0]
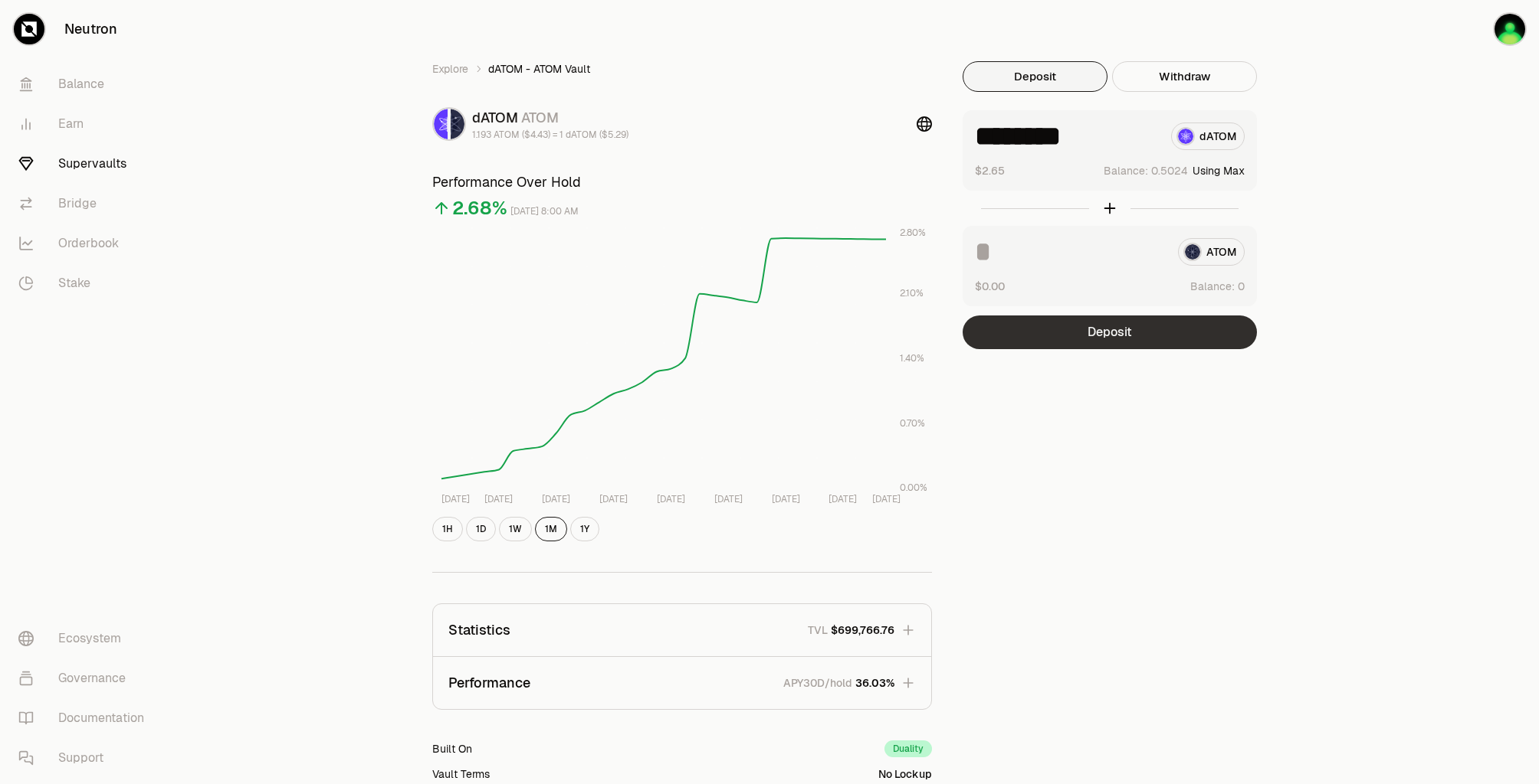
click at [1088, 332] on button "Deposit" at bounding box center [1110, 332] width 294 height 34
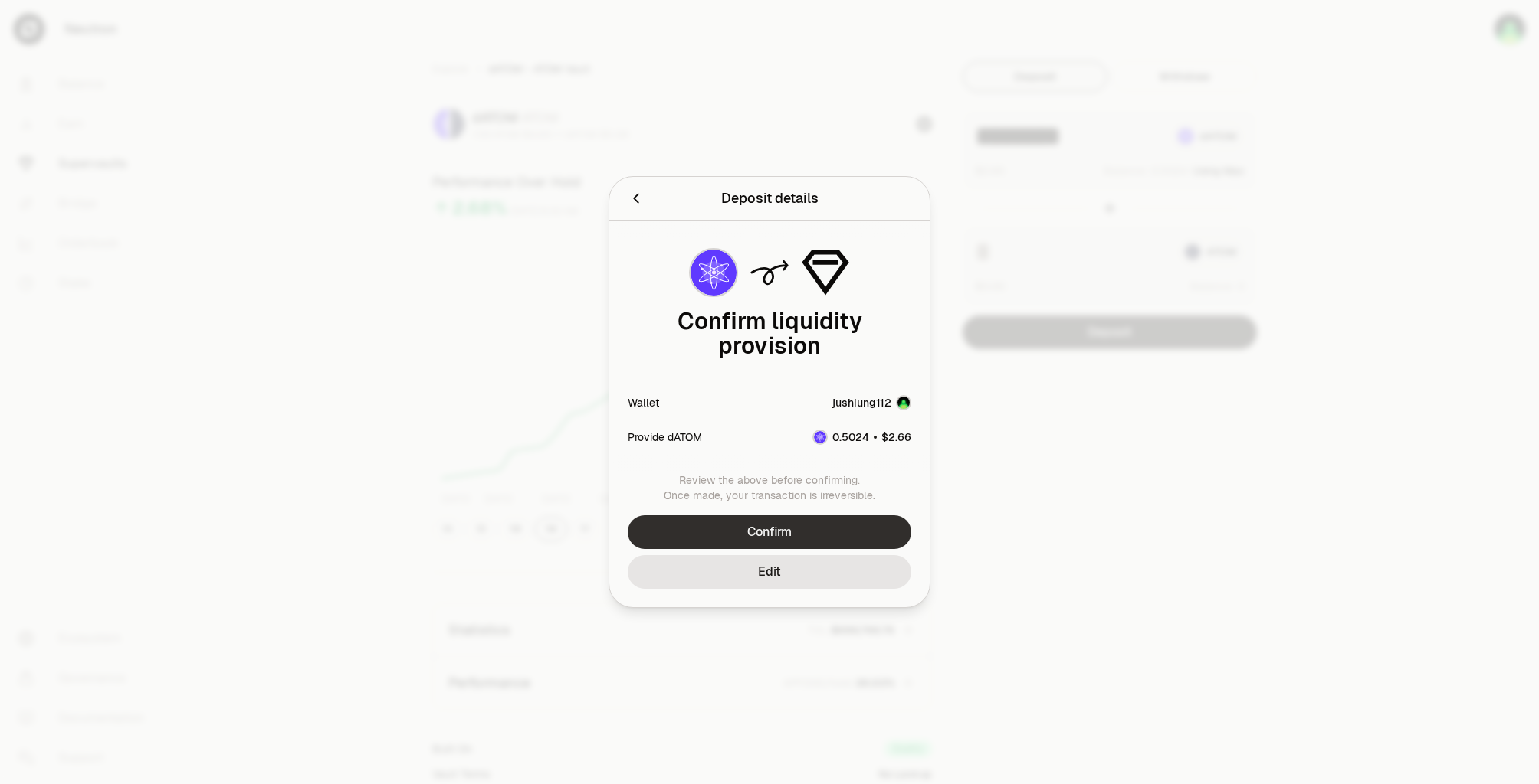
click at [810, 503] on div "Review the above before confirming. Once made, your transaction is irreversible…" at bounding box center [769, 539] width 320 height 134
click at [811, 515] on button "Confirm" at bounding box center [769, 532] width 283 height 34
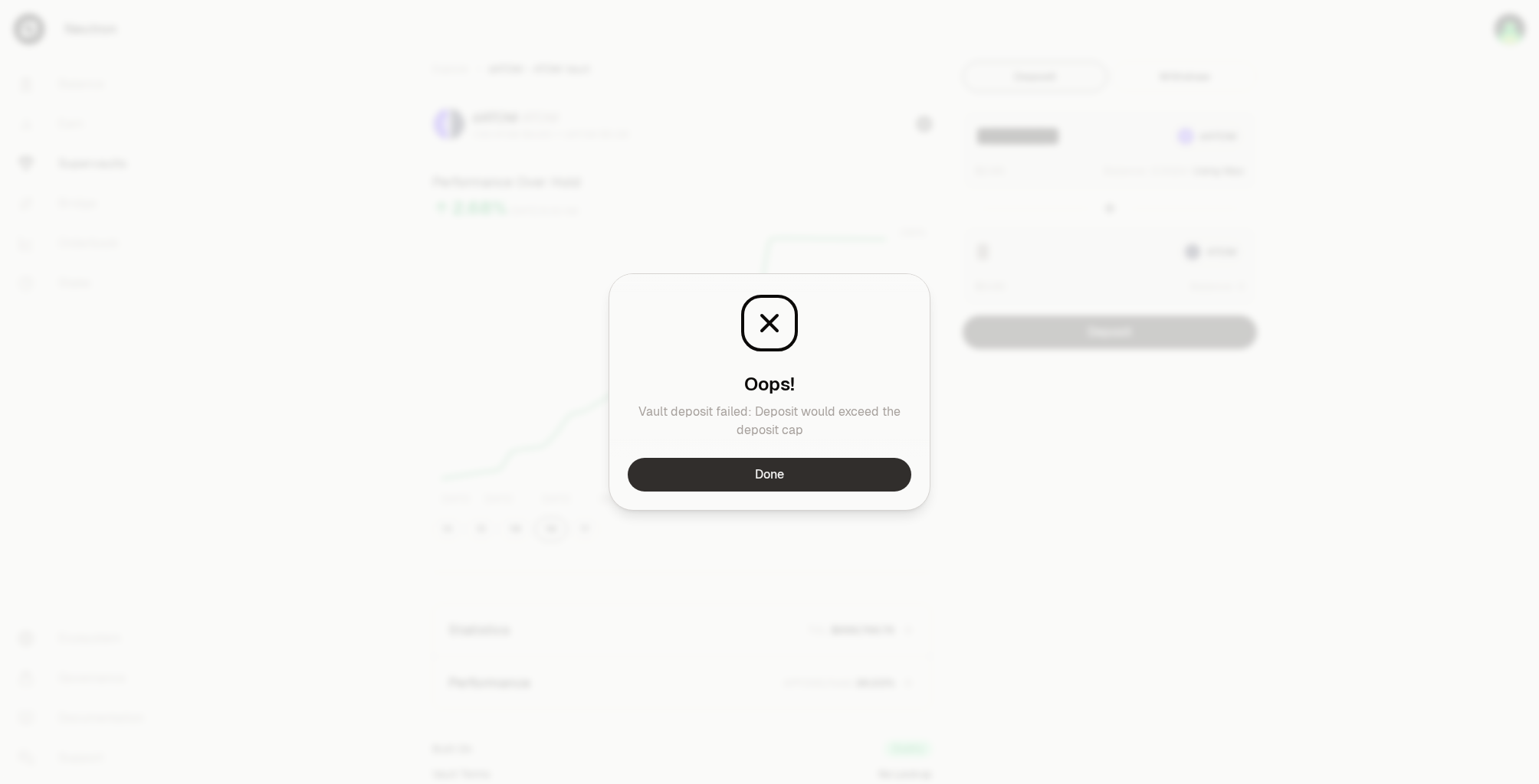
click at [831, 480] on button "Done" at bounding box center [769, 475] width 283 height 34
